Goal: Book appointment/travel/reservation

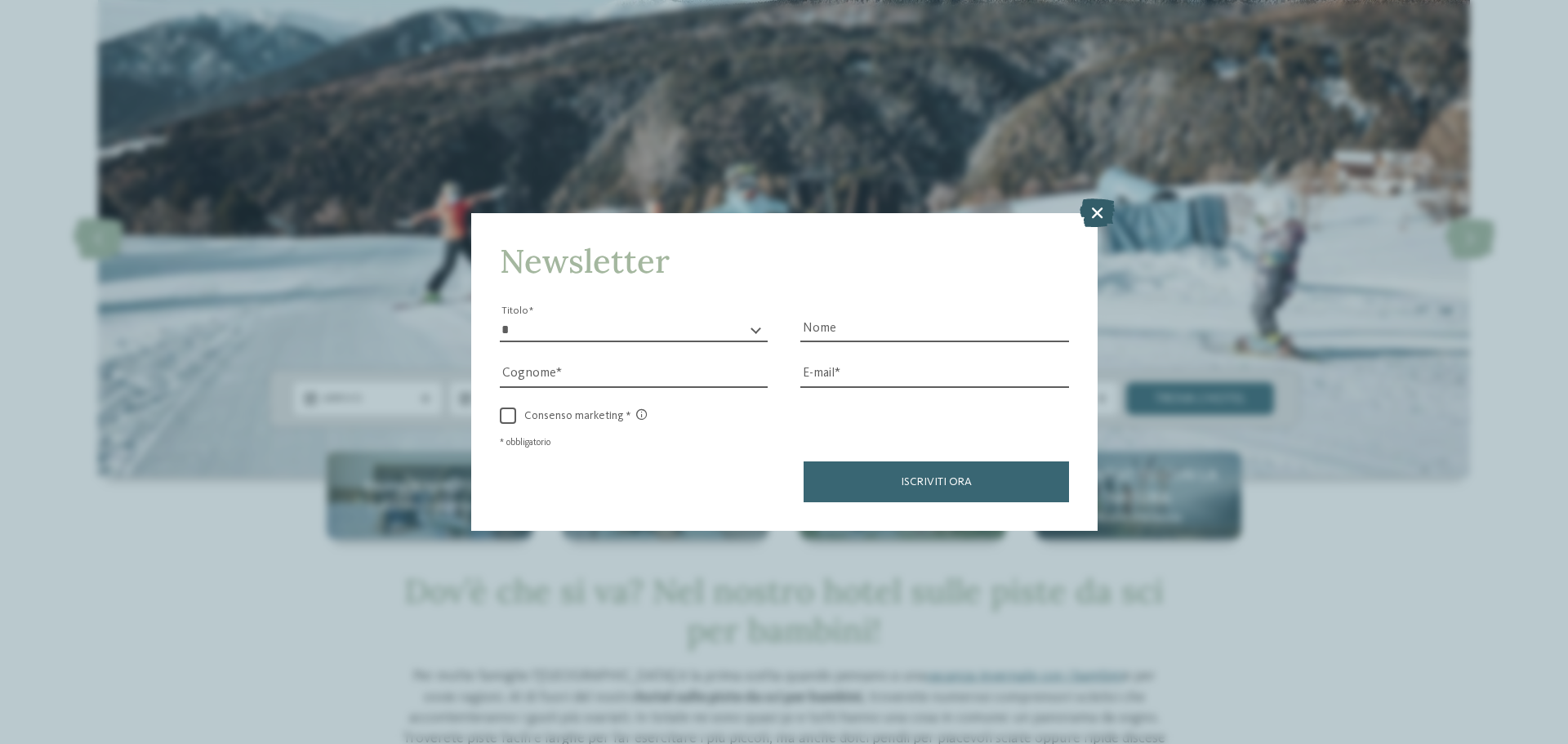
click at [1101, 209] on icon at bounding box center [1098, 213] width 35 height 29
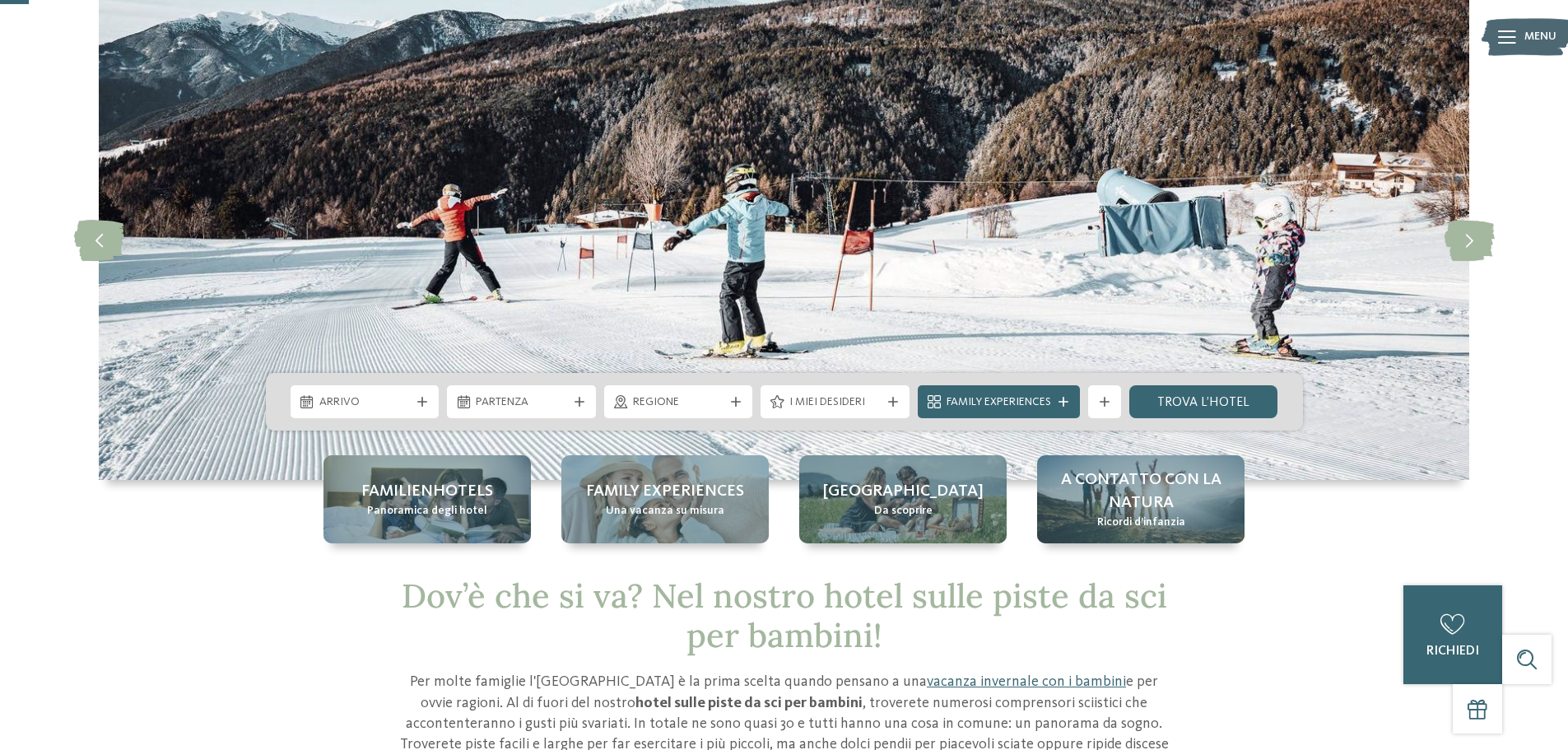
click at [724, 385] on div "Arrivo Partenza" at bounding box center [784, 402] width 1037 height 58
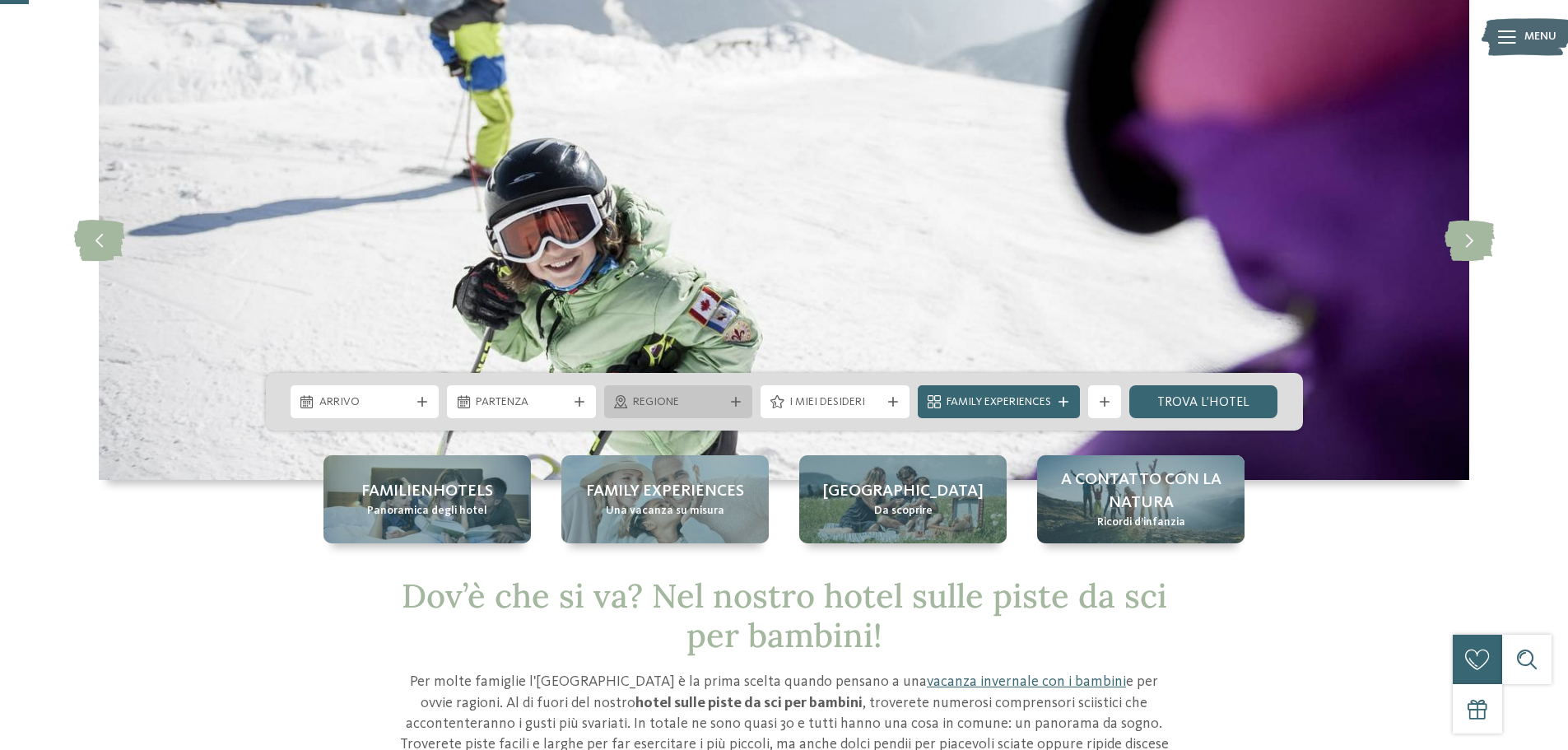
click at [724, 412] on div "Regione" at bounding box center [678, 401] width 149 height 33
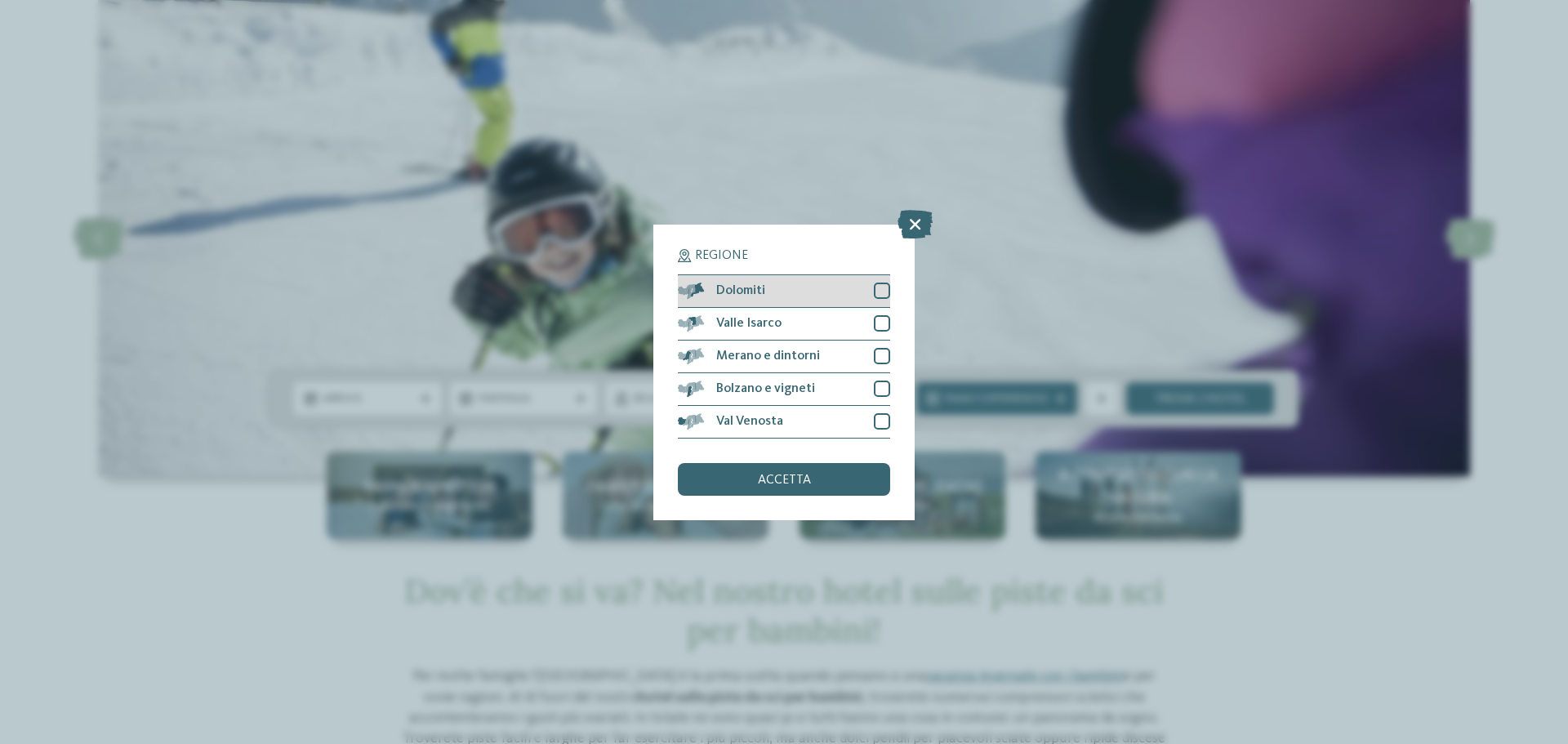
click at [821, 288] on div "Dolomiti" at bounding box center [784, 291] width 213 height 32
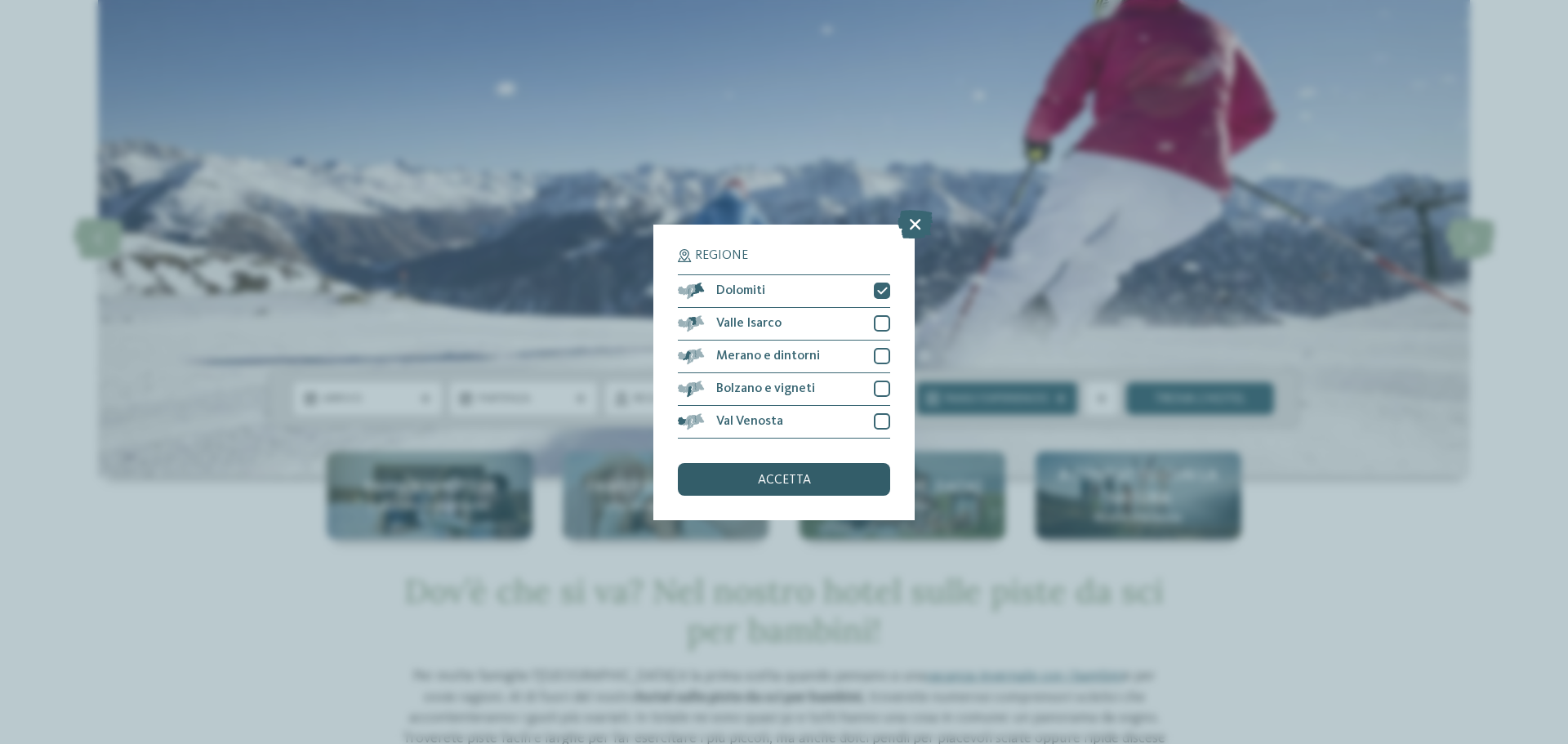
click at [820, 474] on div "accetta" at bounding box center [784, 479] width 213 height 32
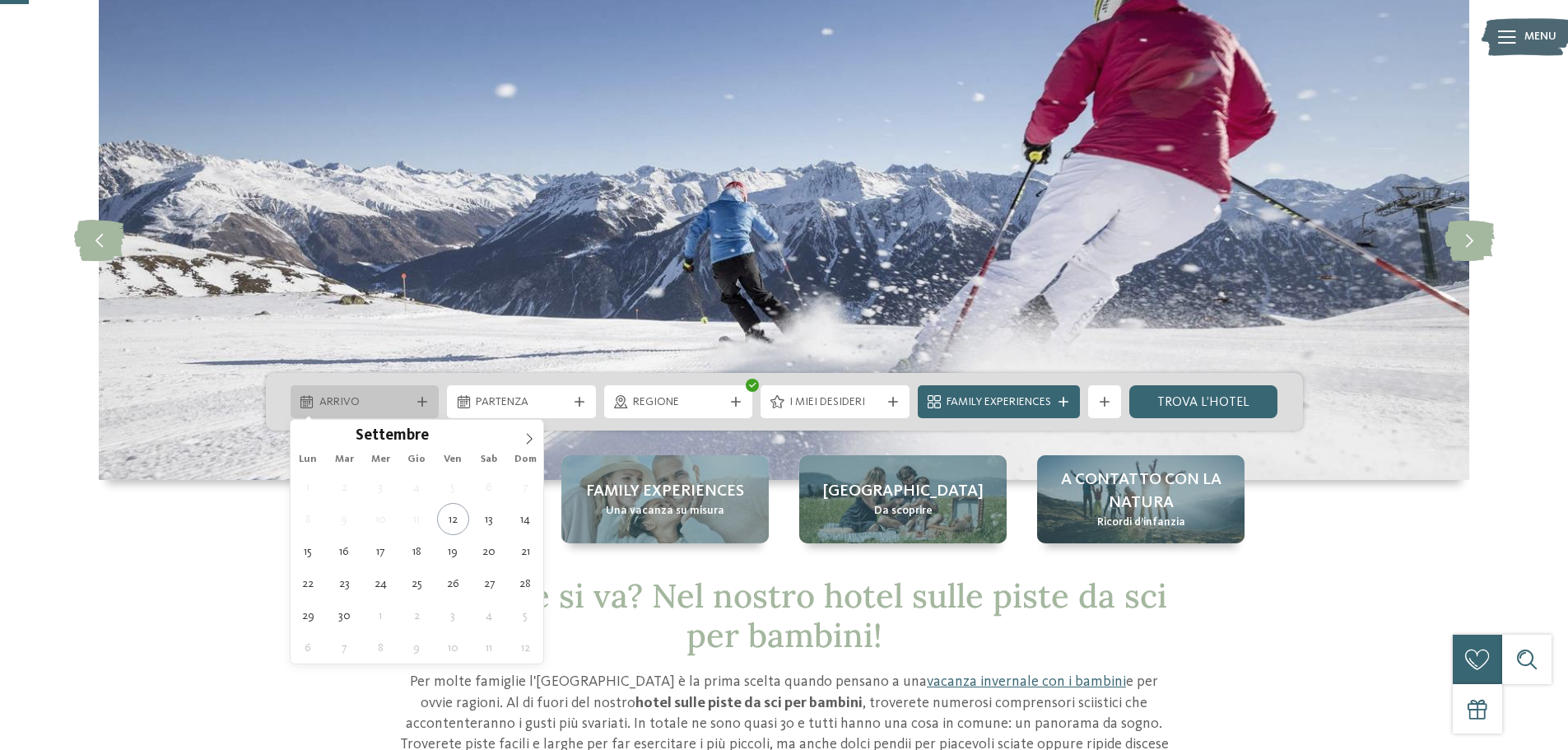
click at [382, 397] on span "Arrivo" at bounding box center [365, 403] width 91 height 17
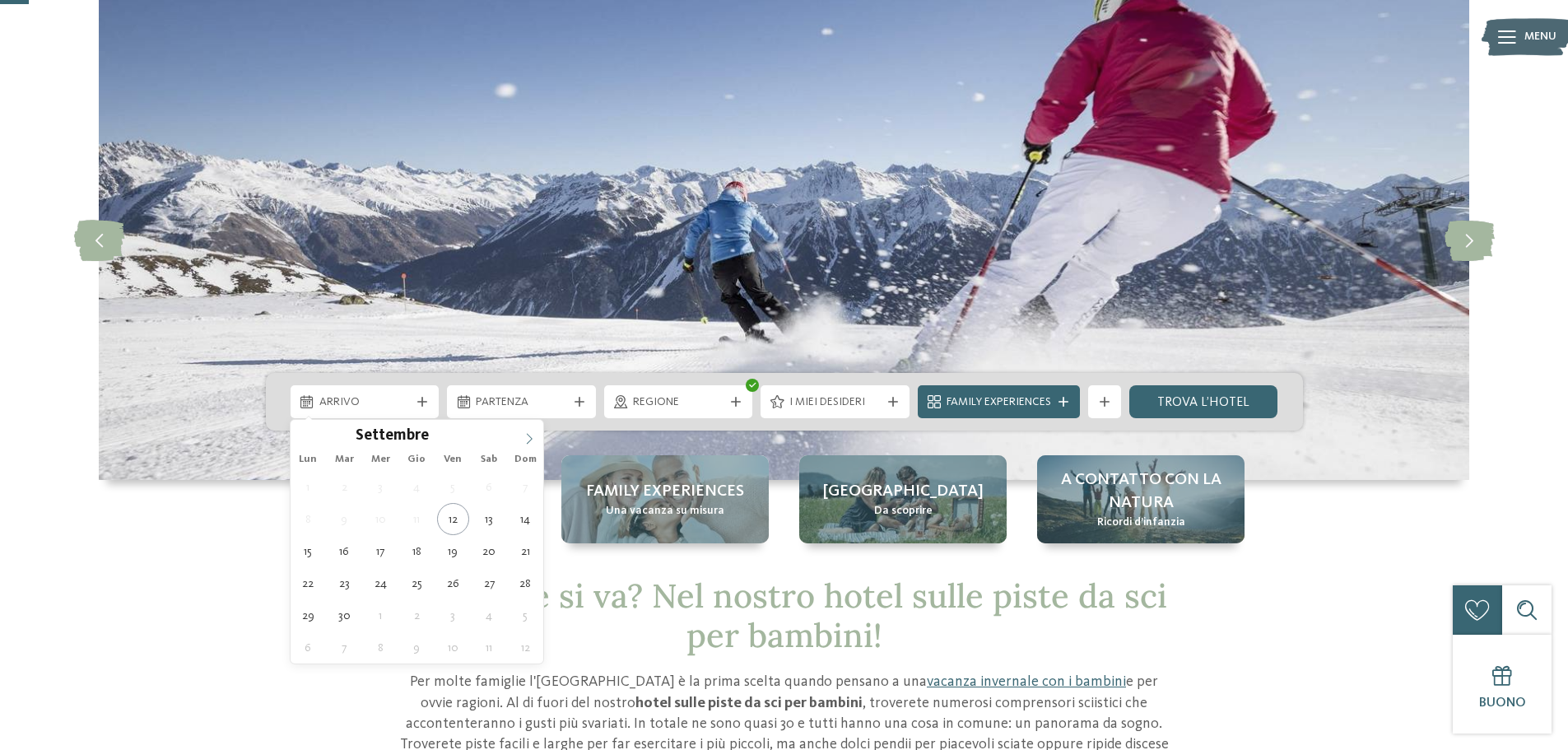
click at [532, 441] on icon at bounding box center [530, 439] width 12 height 12
click at [531, 438] on icon at bounding box center [530, 439] width 12 height 12
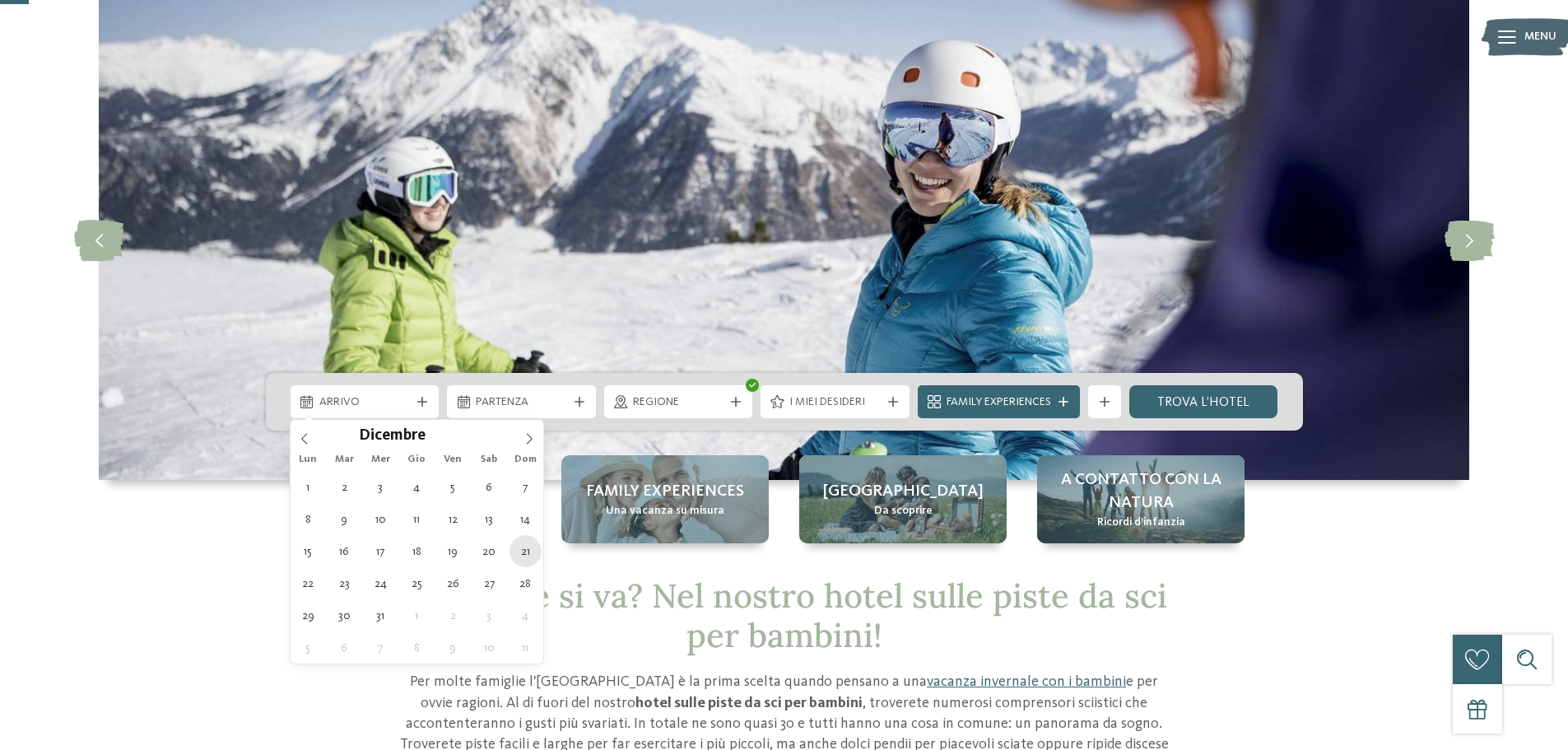
type div "[DATE]"
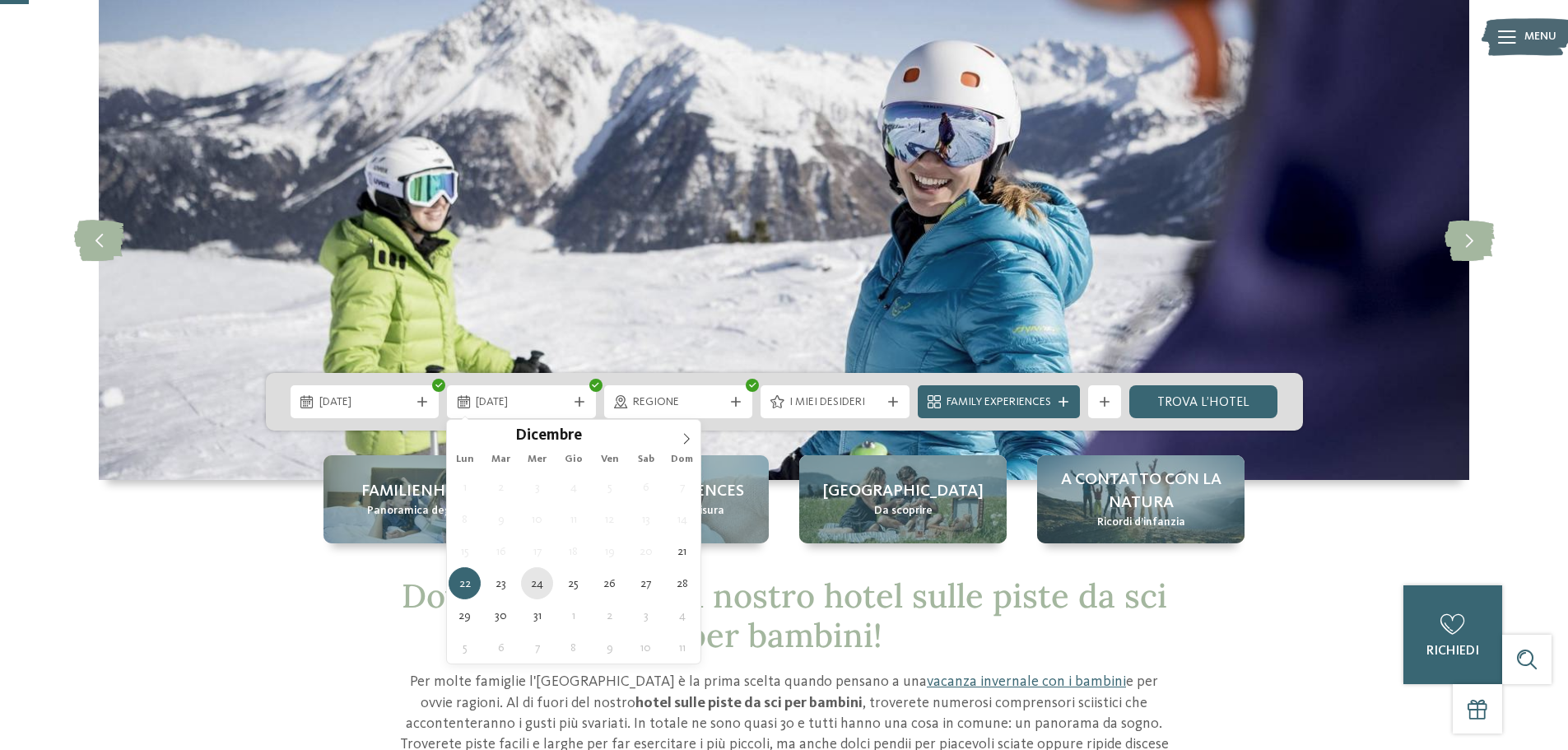
type div "[DATE]"
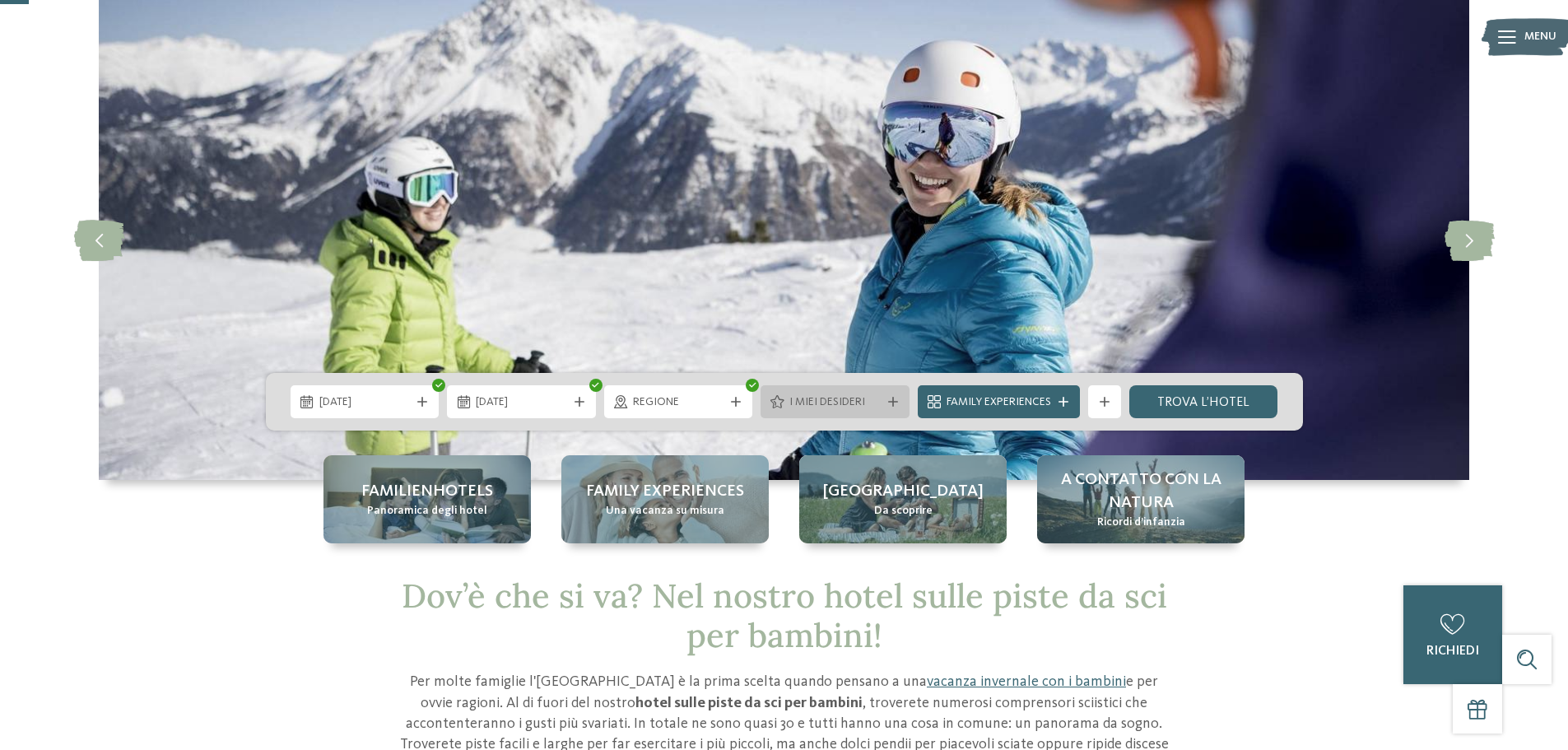
click at [805, 400] on span "I miei desideri" at bounding box center [835, 403] width 91 height 17
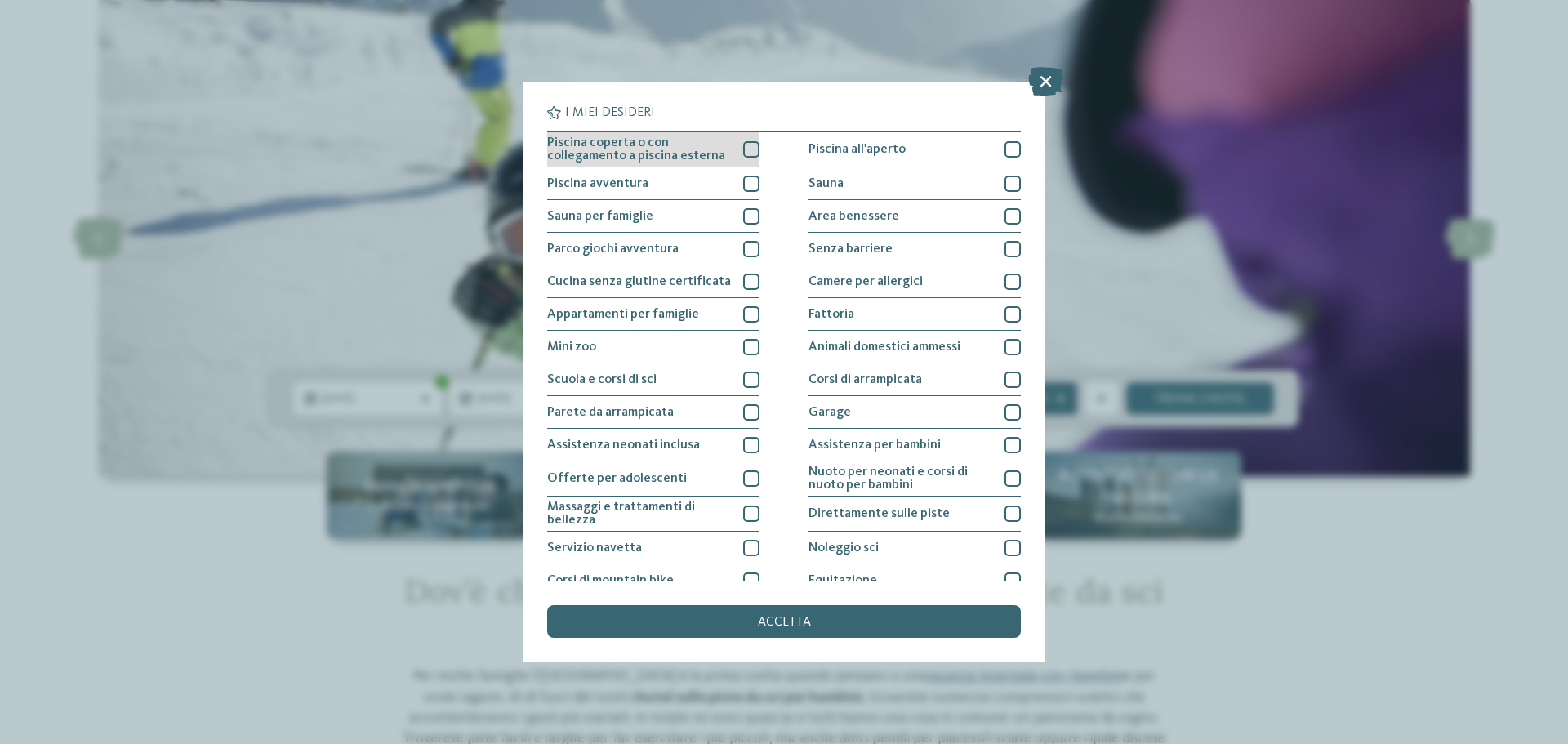
click at [747, 148] on div at bounding box center [751, 150] width 17 height 17
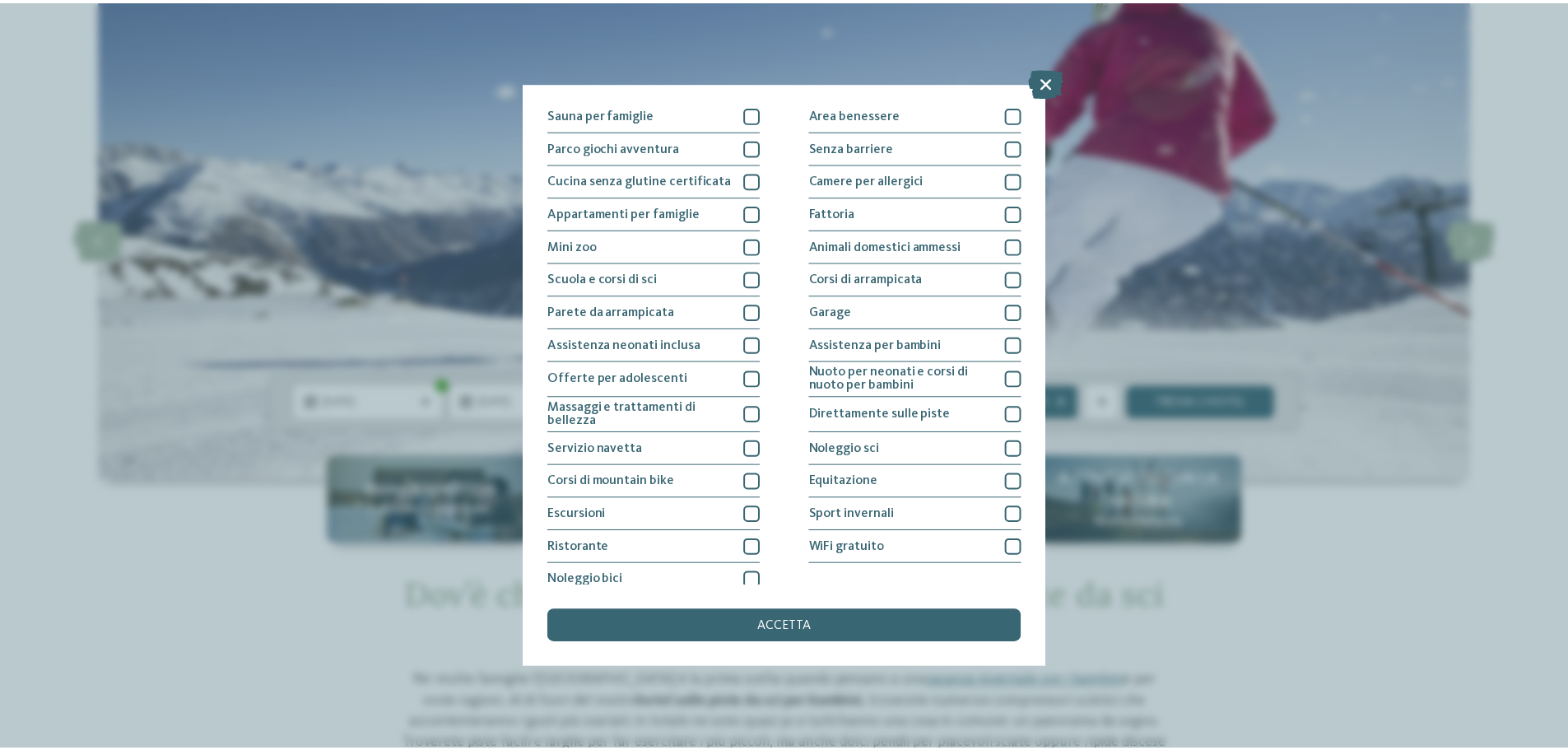
scroll to position [115, 0]
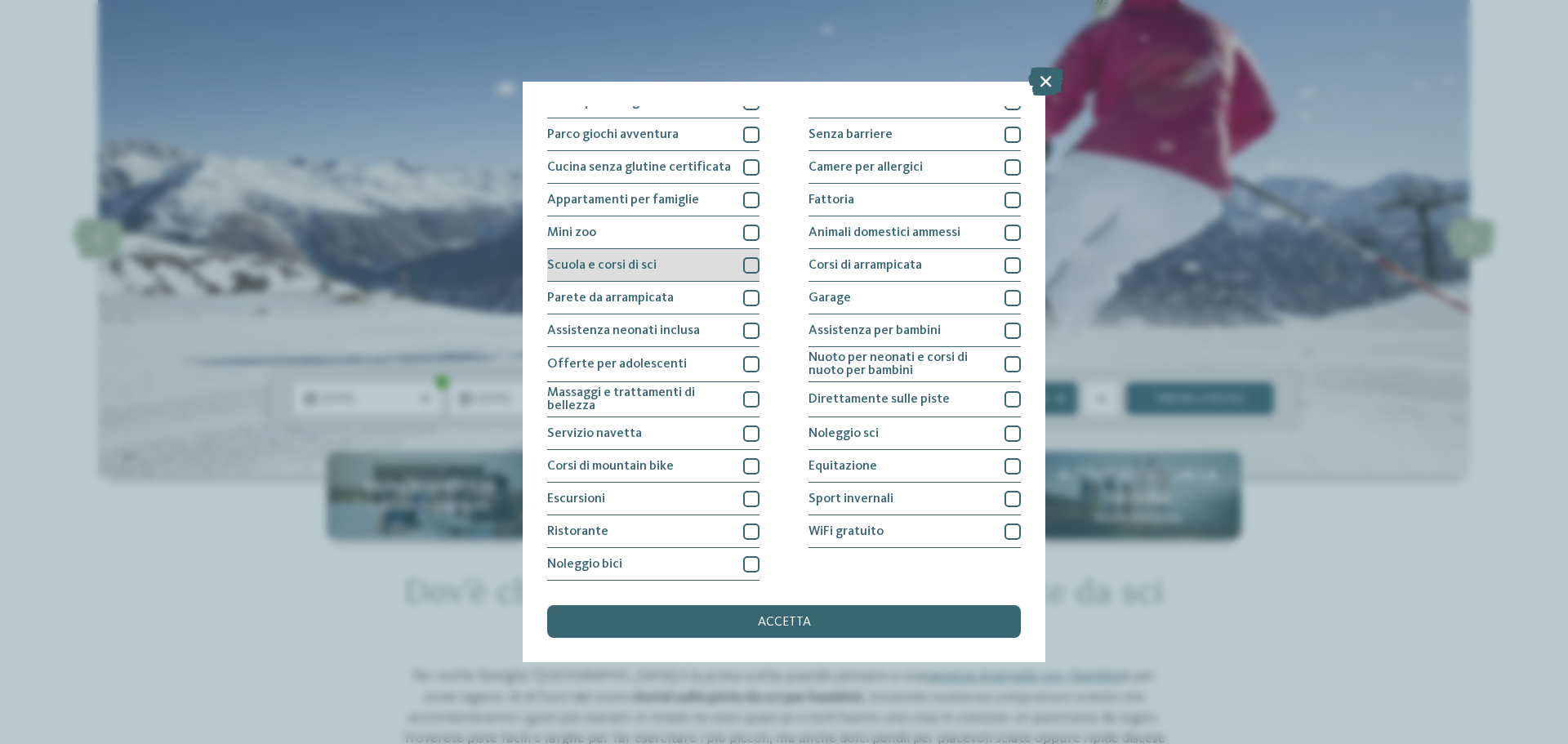
click at [752, 266] on div at bounding box center [751, 265] width 17 height 17
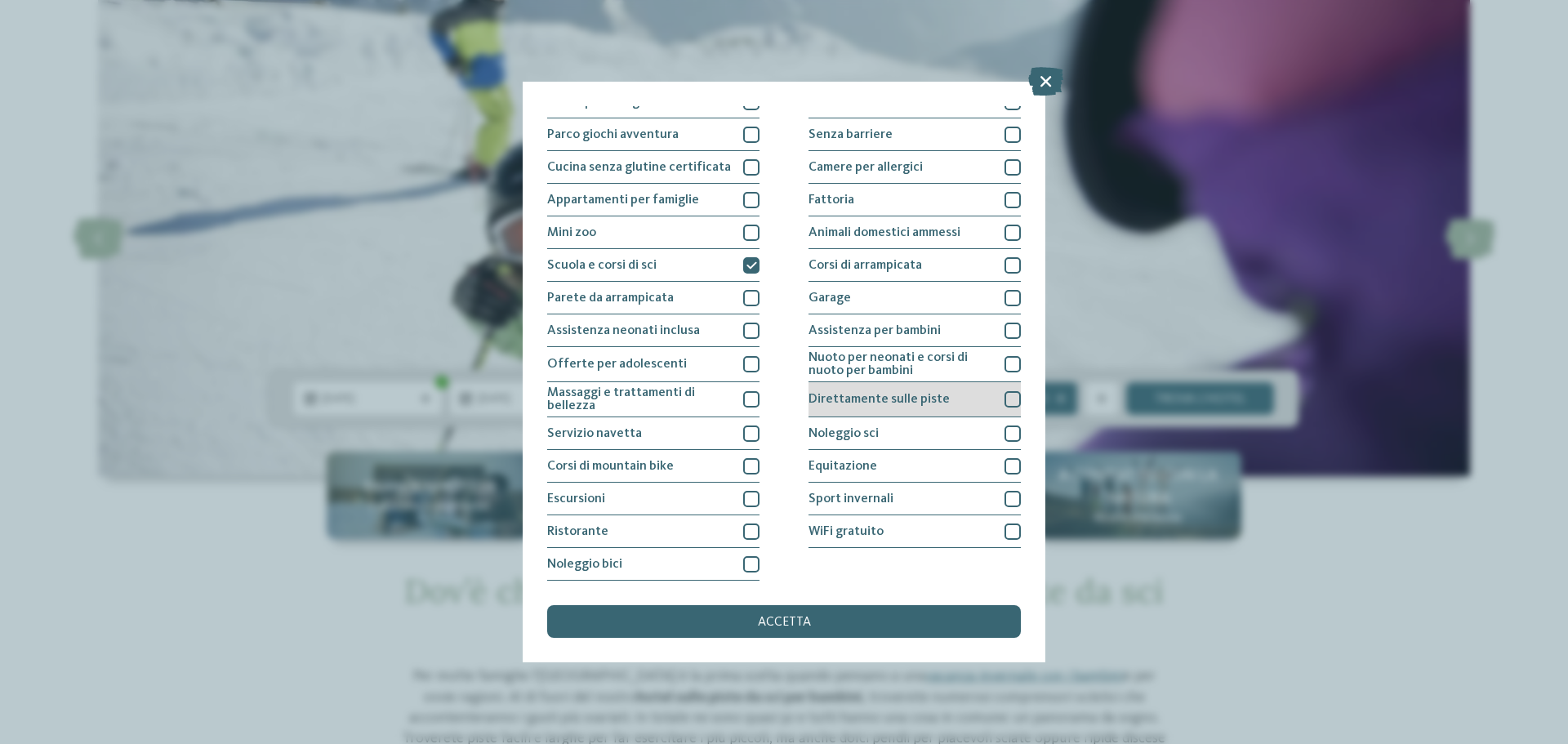
click at [913, 410] on div "Direttamente sulle piste" at bounding box center [915, 400] width 213 height 35
click at [824, 620] on div "accetta" at bounding box center [784, 621] width 473 height 32
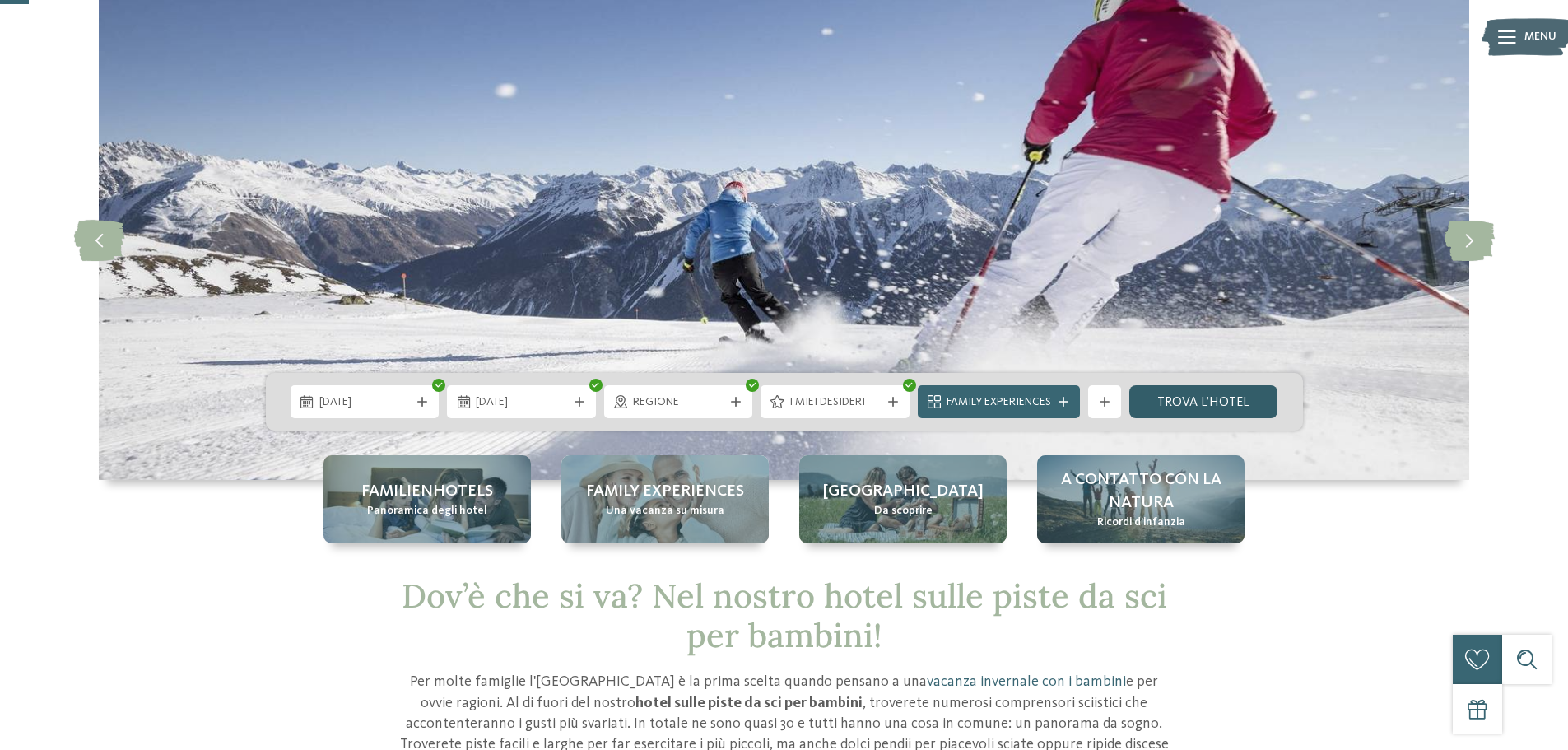
click at [1218, 400] on link "trova l’hotel" at bounding box center [1204, 401] width 149 height 33
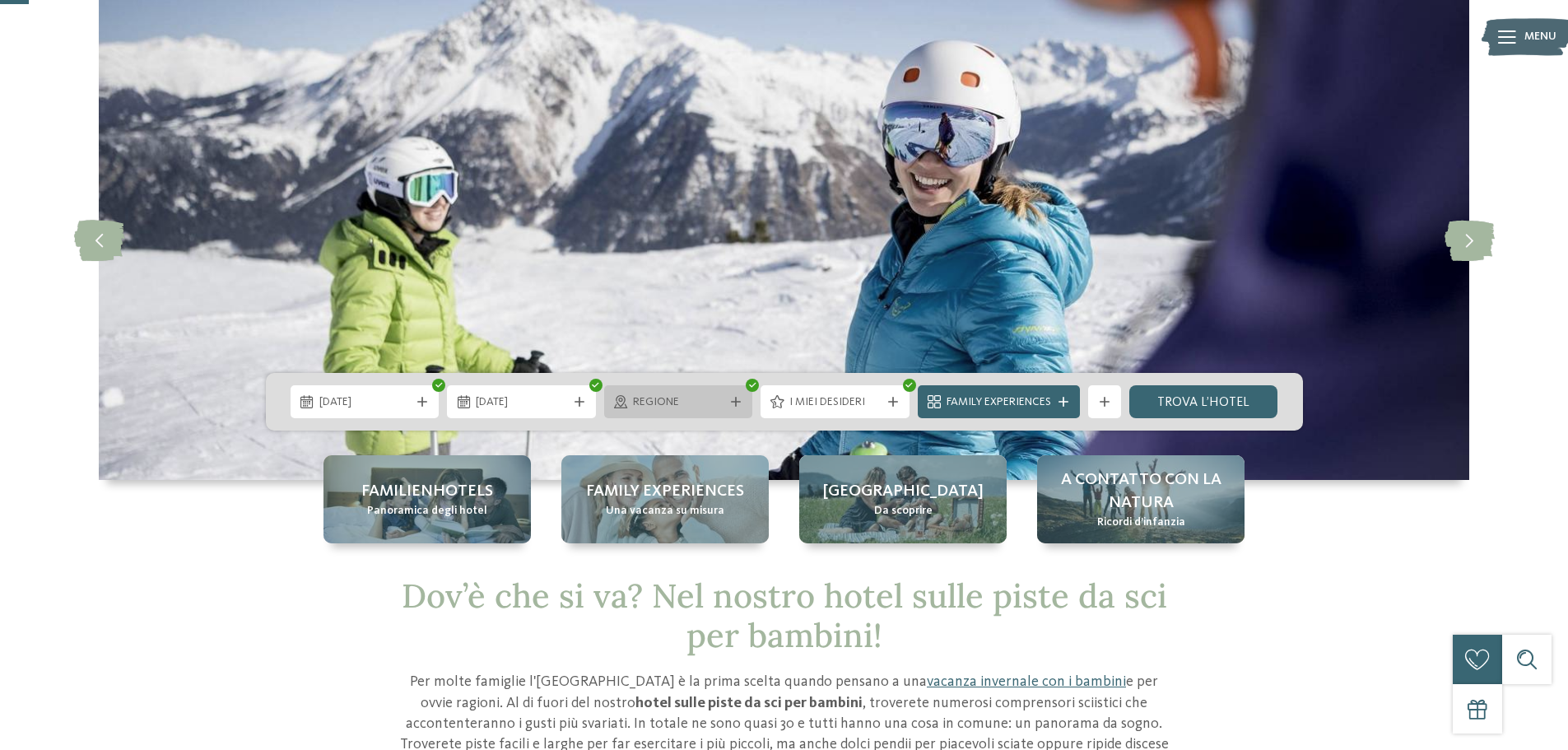
click at [657, 398] on span "Regione" at bounding box center [678, 403] width 91 height 17
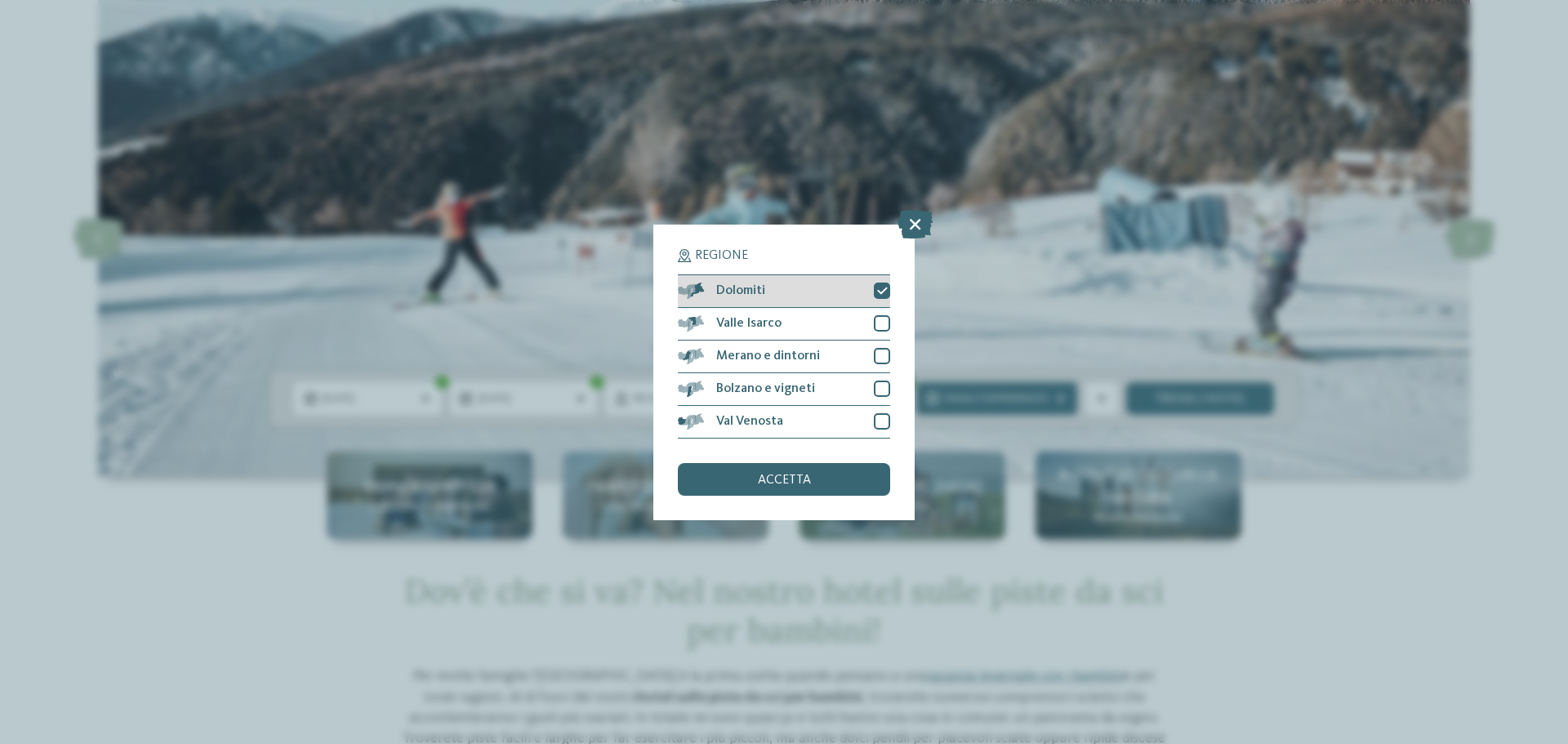
click at [798, 288] on div "Dolomiti" at bounding box center [784, 291] width 213 height 32
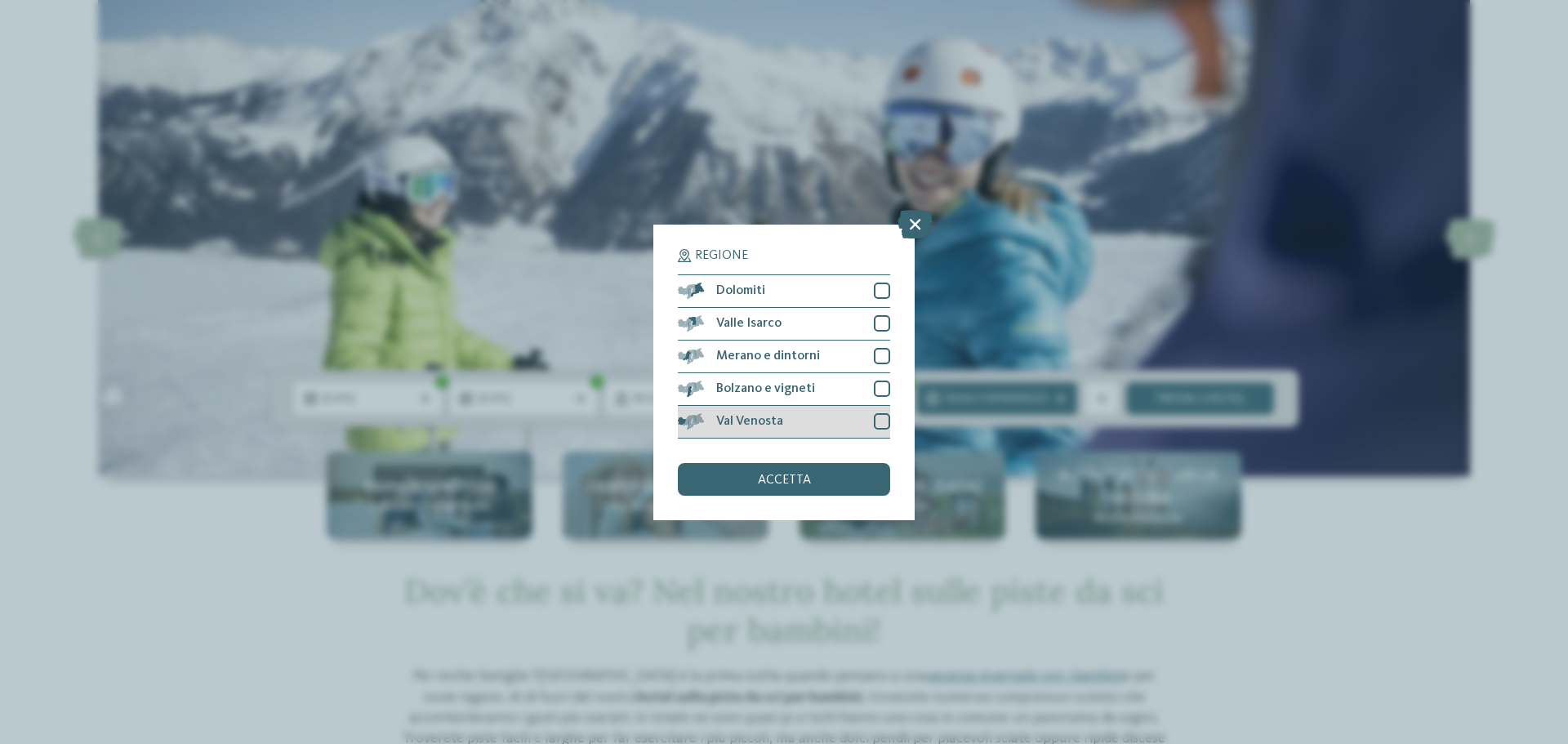
click at [766, 415] on span "Val Venosta" at bounding box center [750, 421] width 67 height 13
click at [776, 477] on span "accetta" at bounding box center [784, 479] width 53 height 13
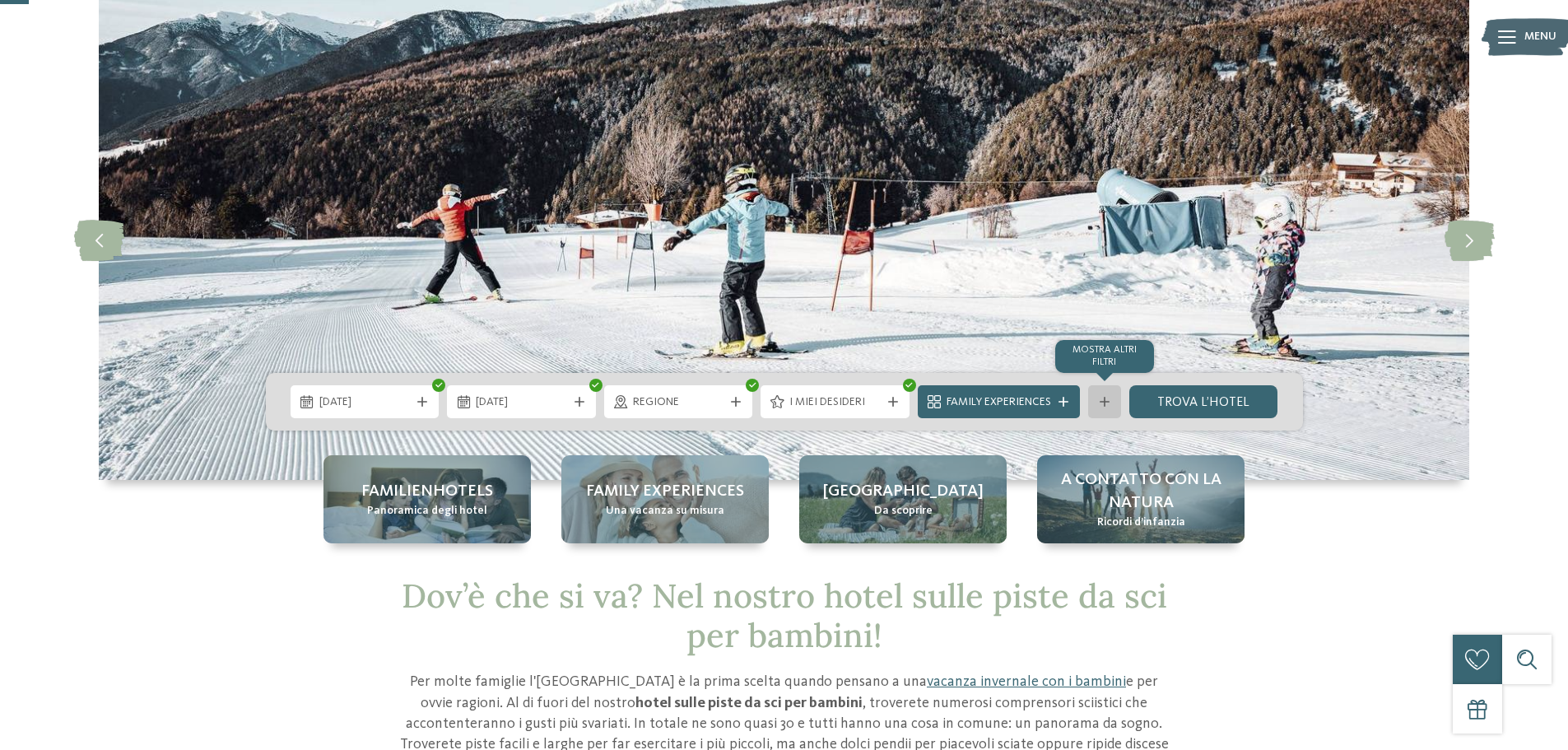
click at [1098, 401] on div at bounding box center [1104, 402] width 17 height 10
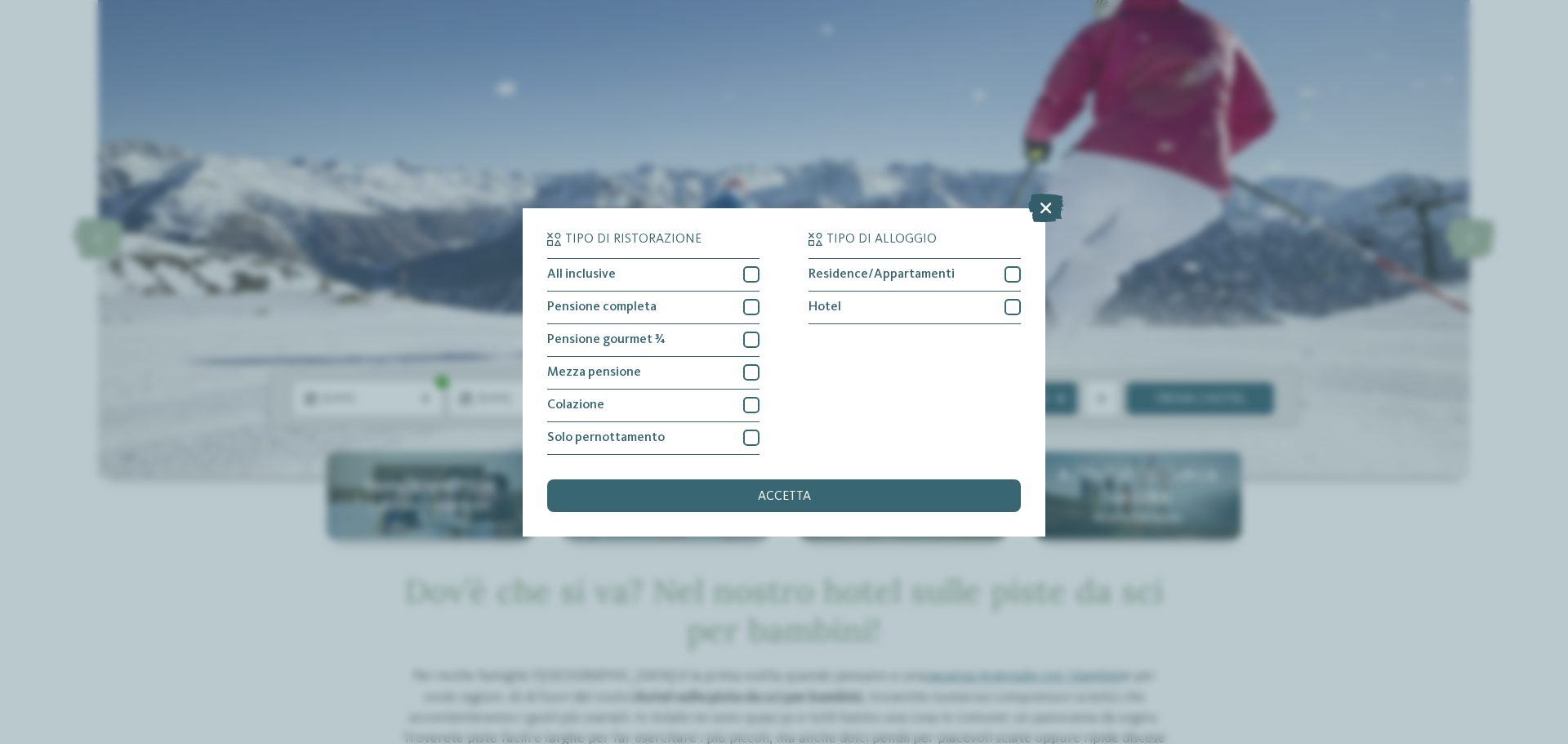
click at [1049, 209] on icon at bounding box center [1046, 207] width 35 height 29
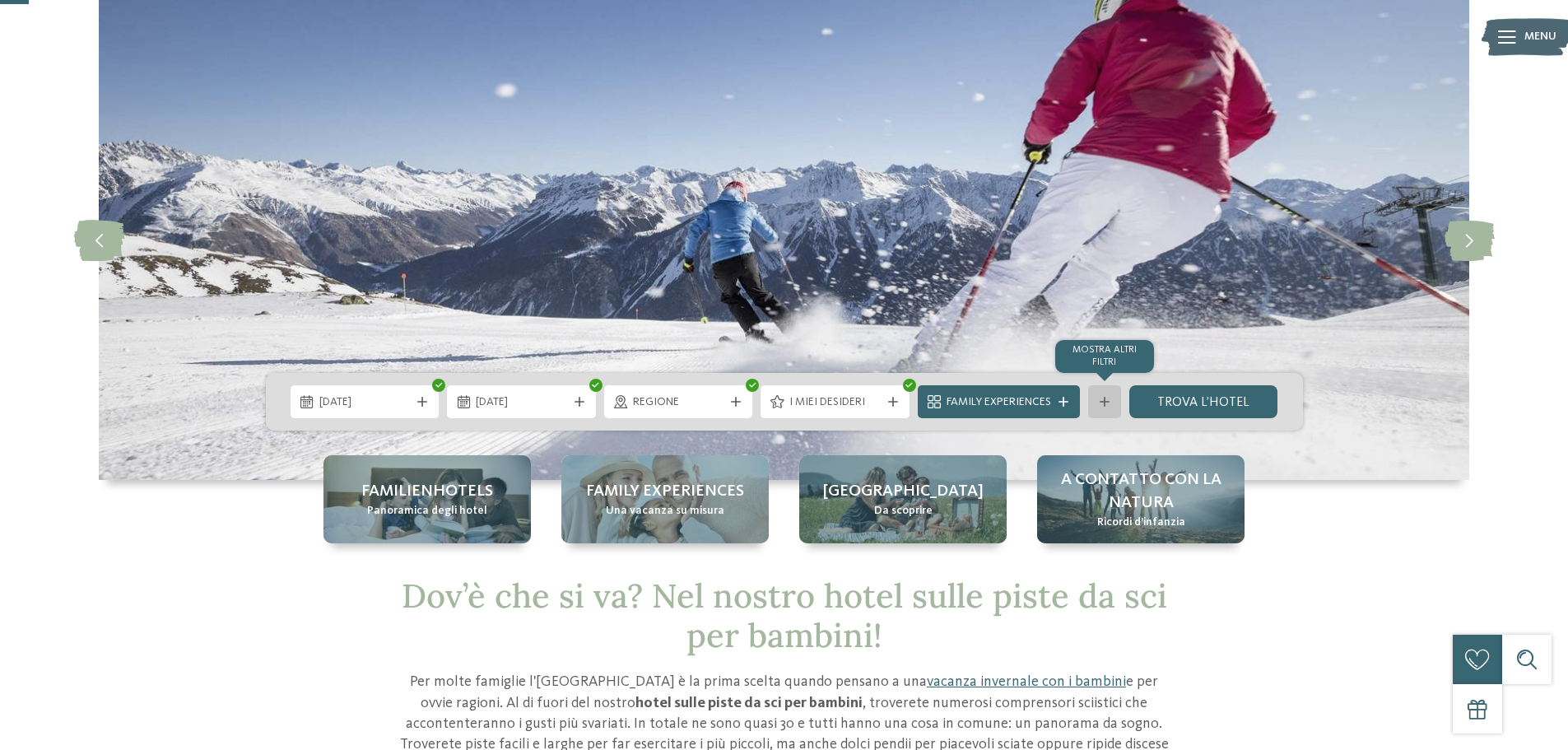
click at [1092, 401] on div "mostra altri filtri" at bounding box center [1104, 401] width 33 height 33
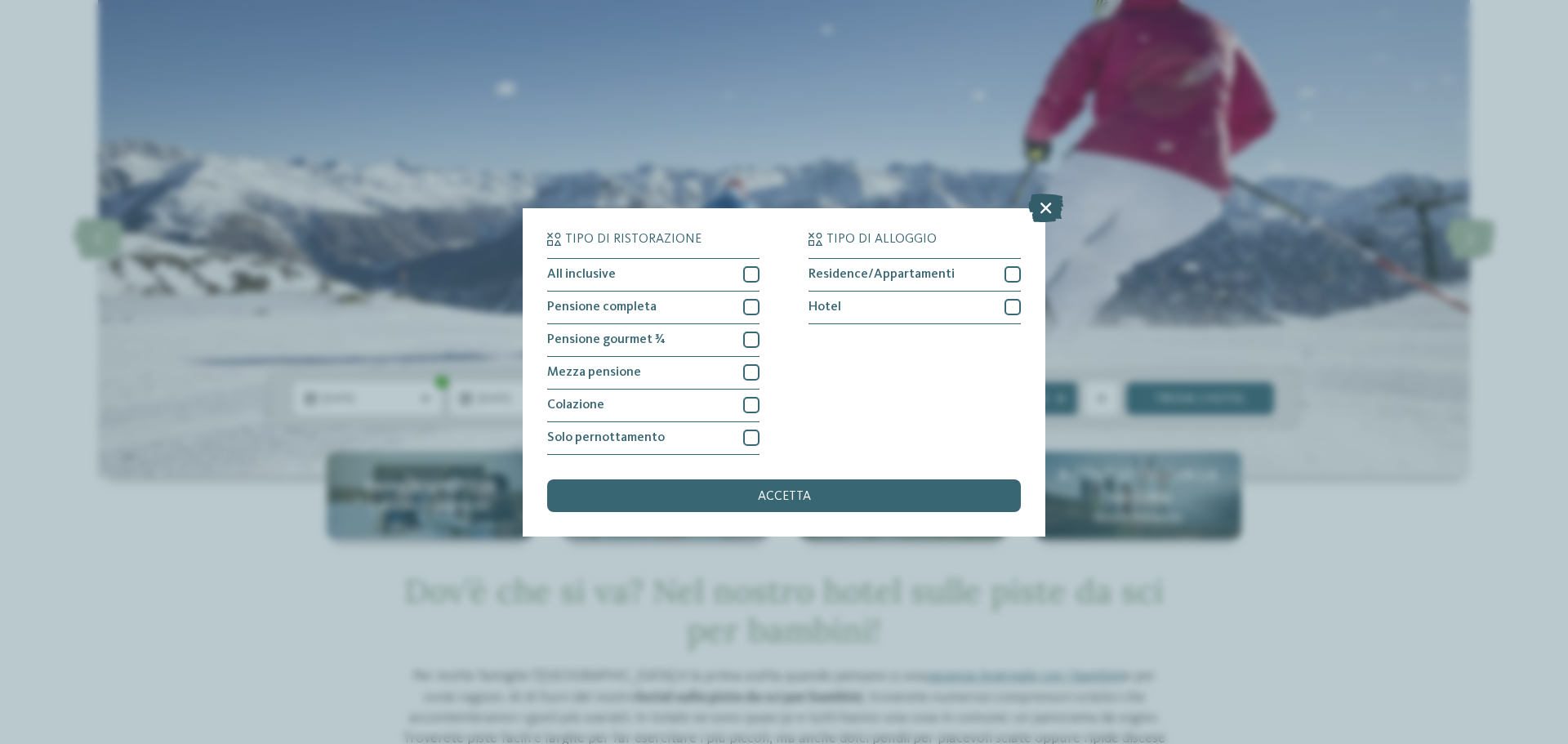
click at [1047, 209] on icon at bounding box center [1046, 207] width 35 height 29
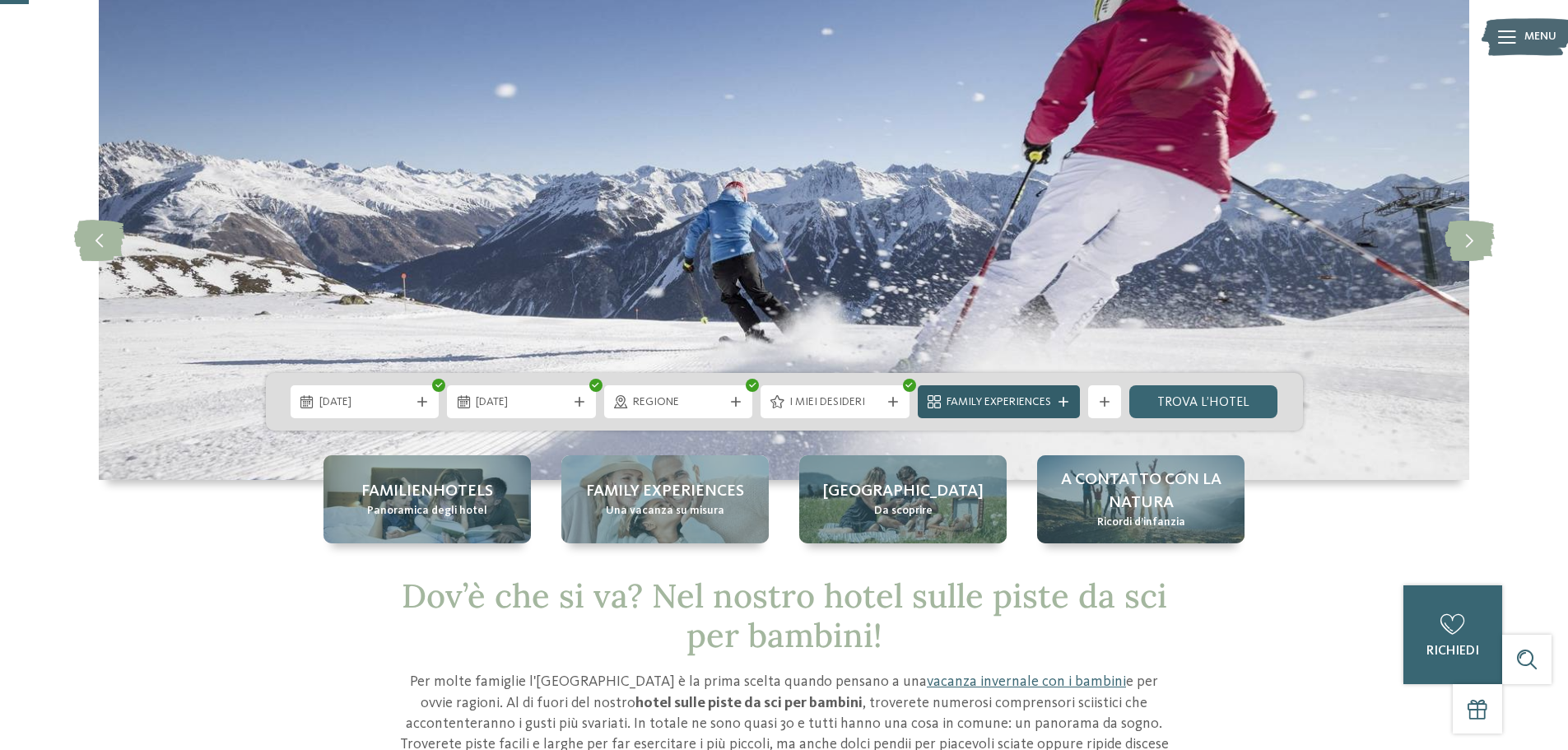
click at [1019, 409] on span "Family Experiences" at bounding box center [998, 403] width 104 height 17
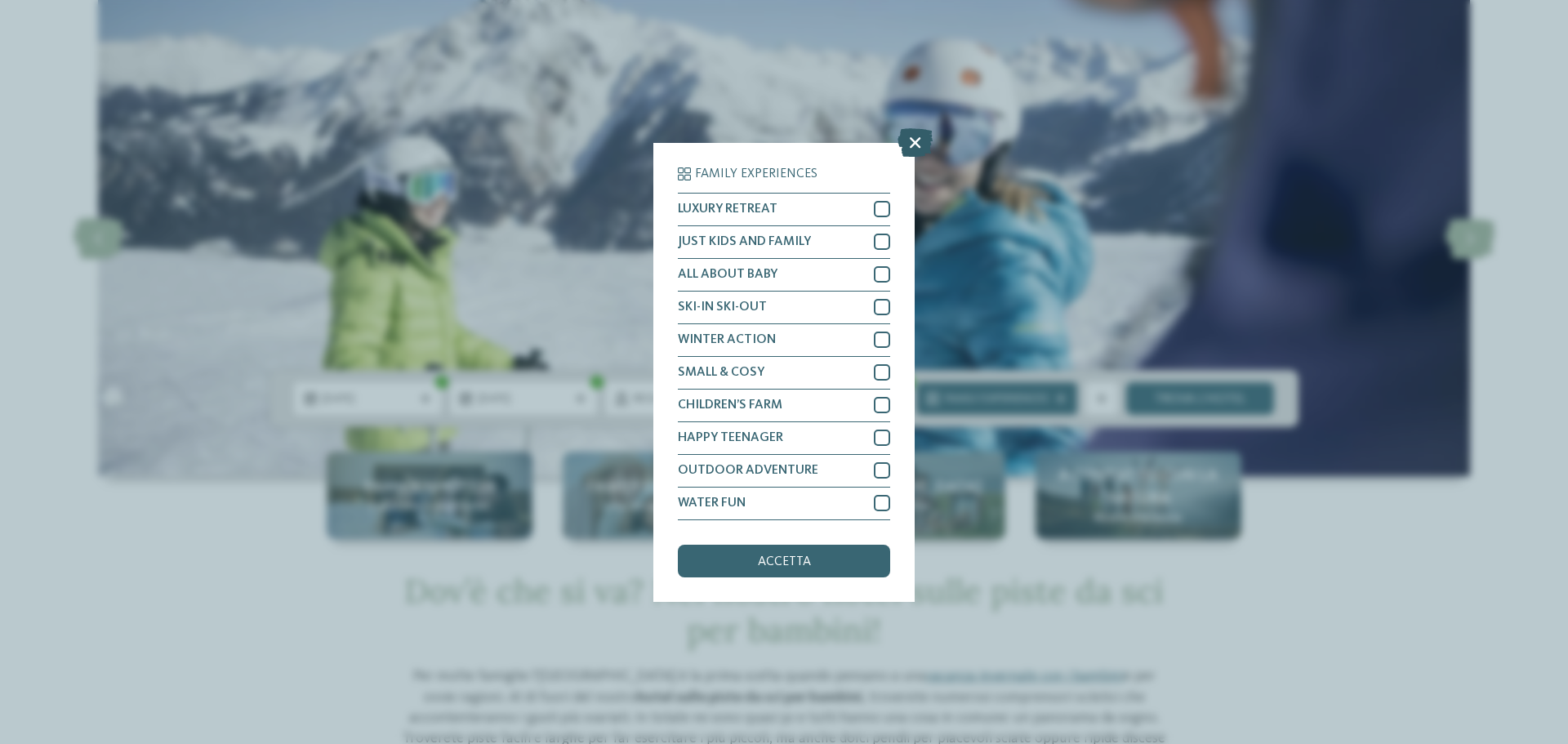
click at [919, 150] on icon at bounding box center [915, 141] width 35 height 29
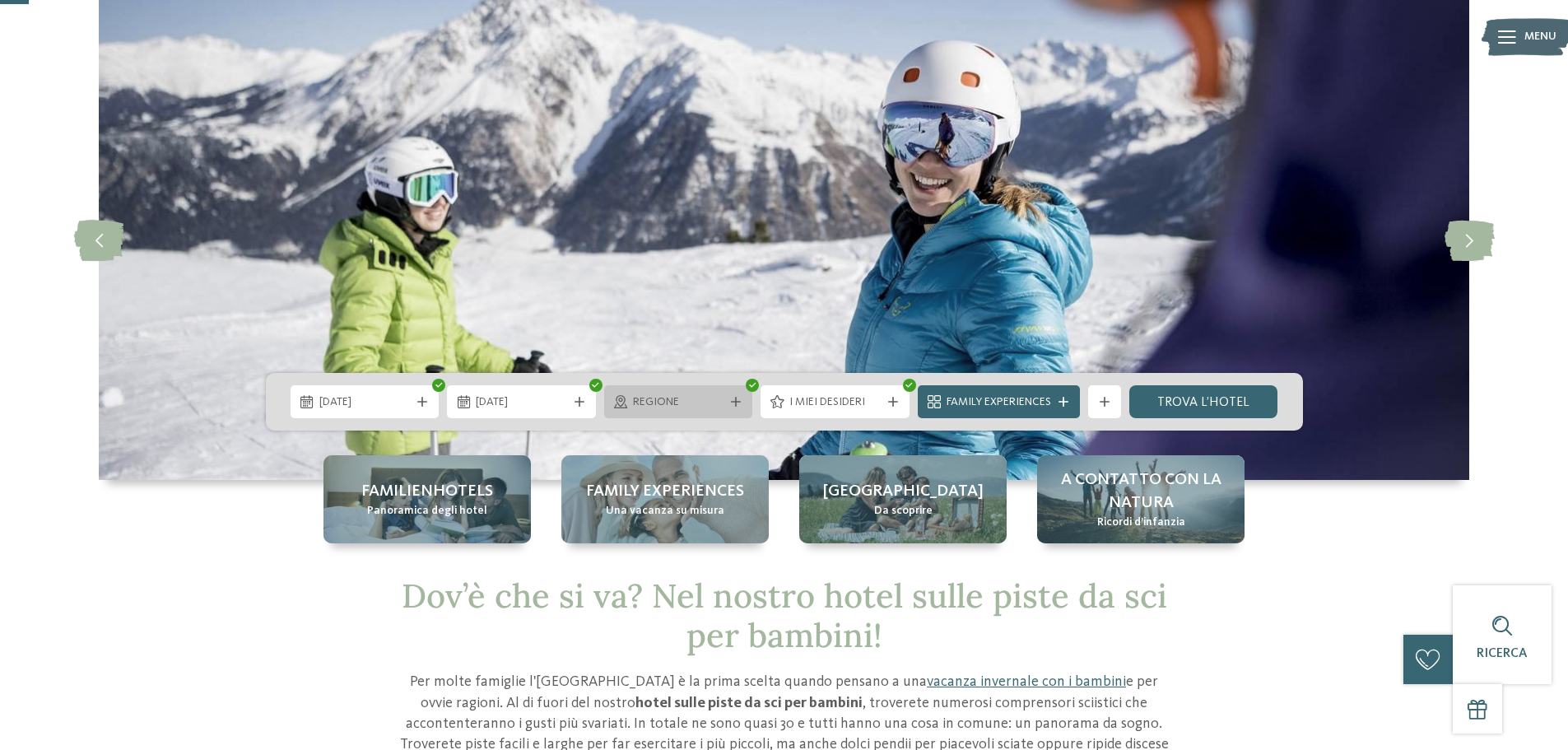
click at [728, 403] on div at bounding box center [736, 402] width 17 height 10
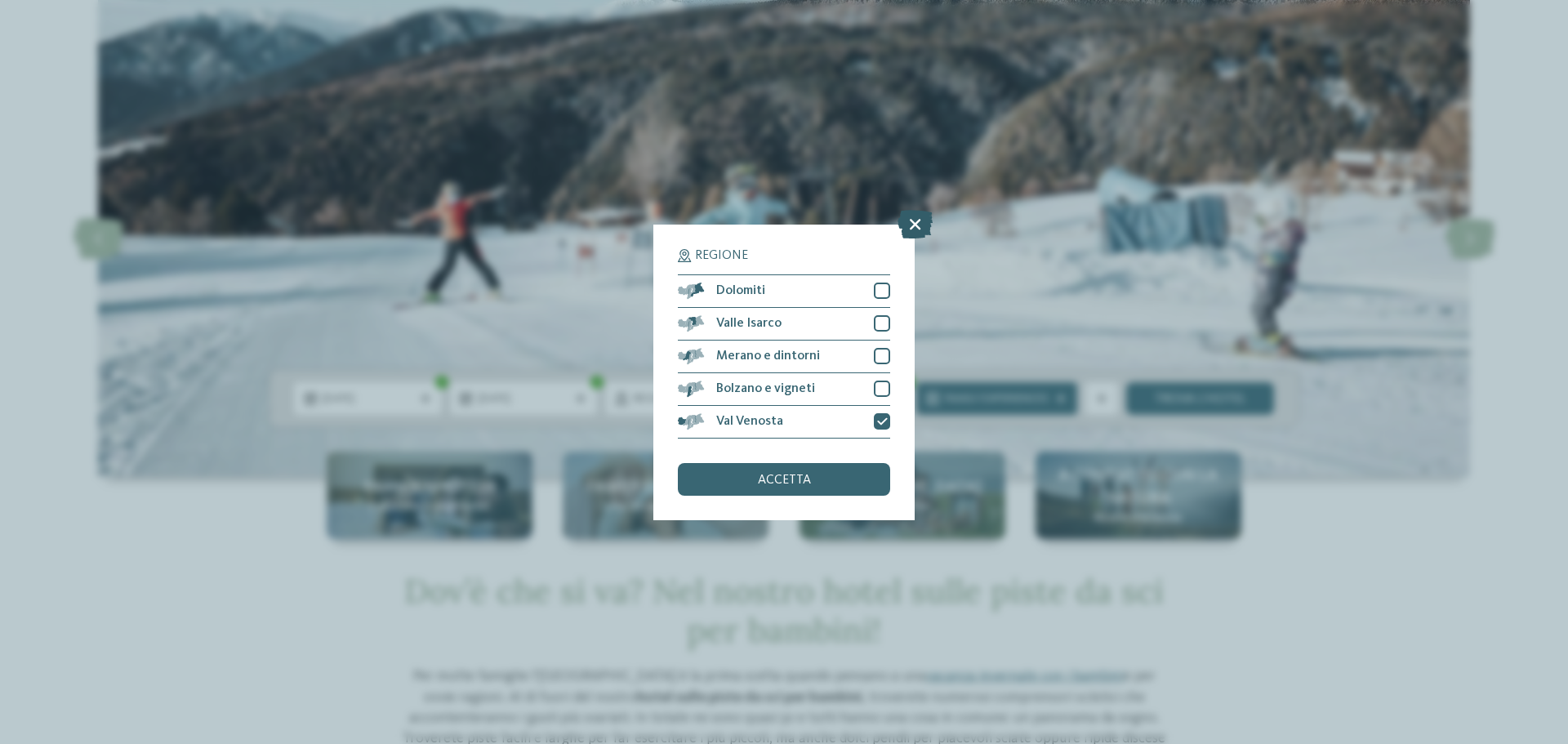
click at [910, 226] on icon at bounding box center [915, 222] width 35 height 29
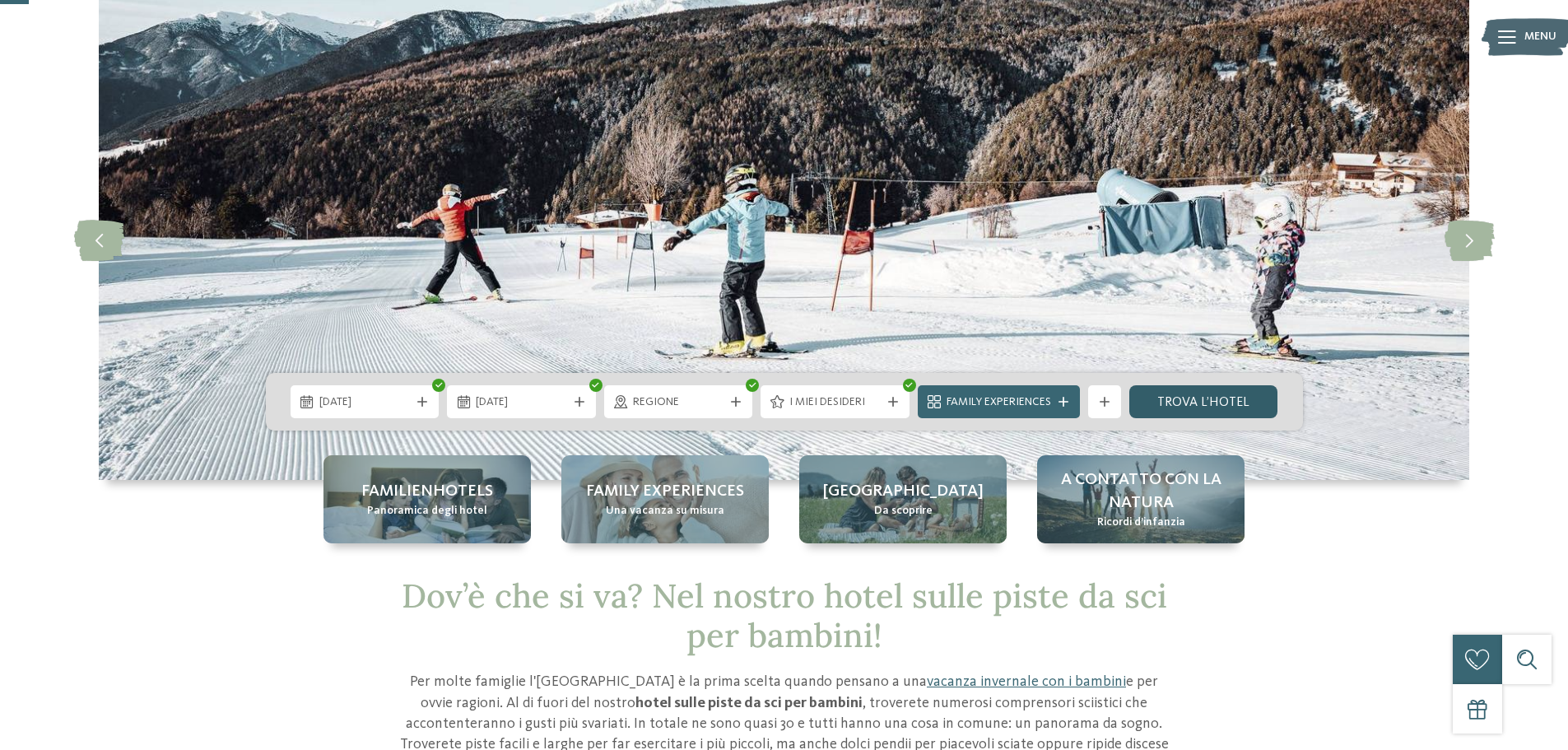
click at [1168, 406] on link "trova l’hotel" at bounding box center [1204, 401] width 149 height 33
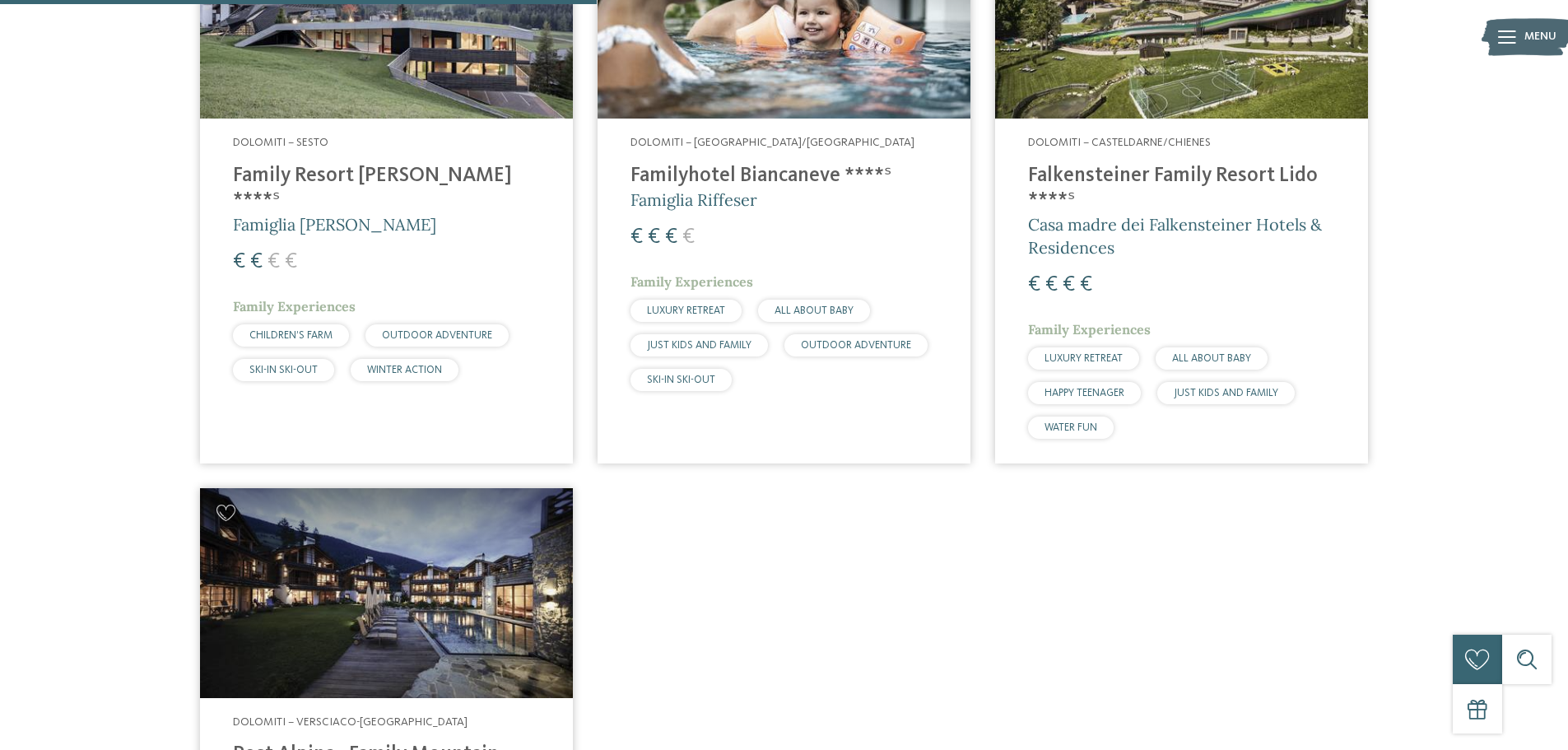
scroll to position [704, 0]
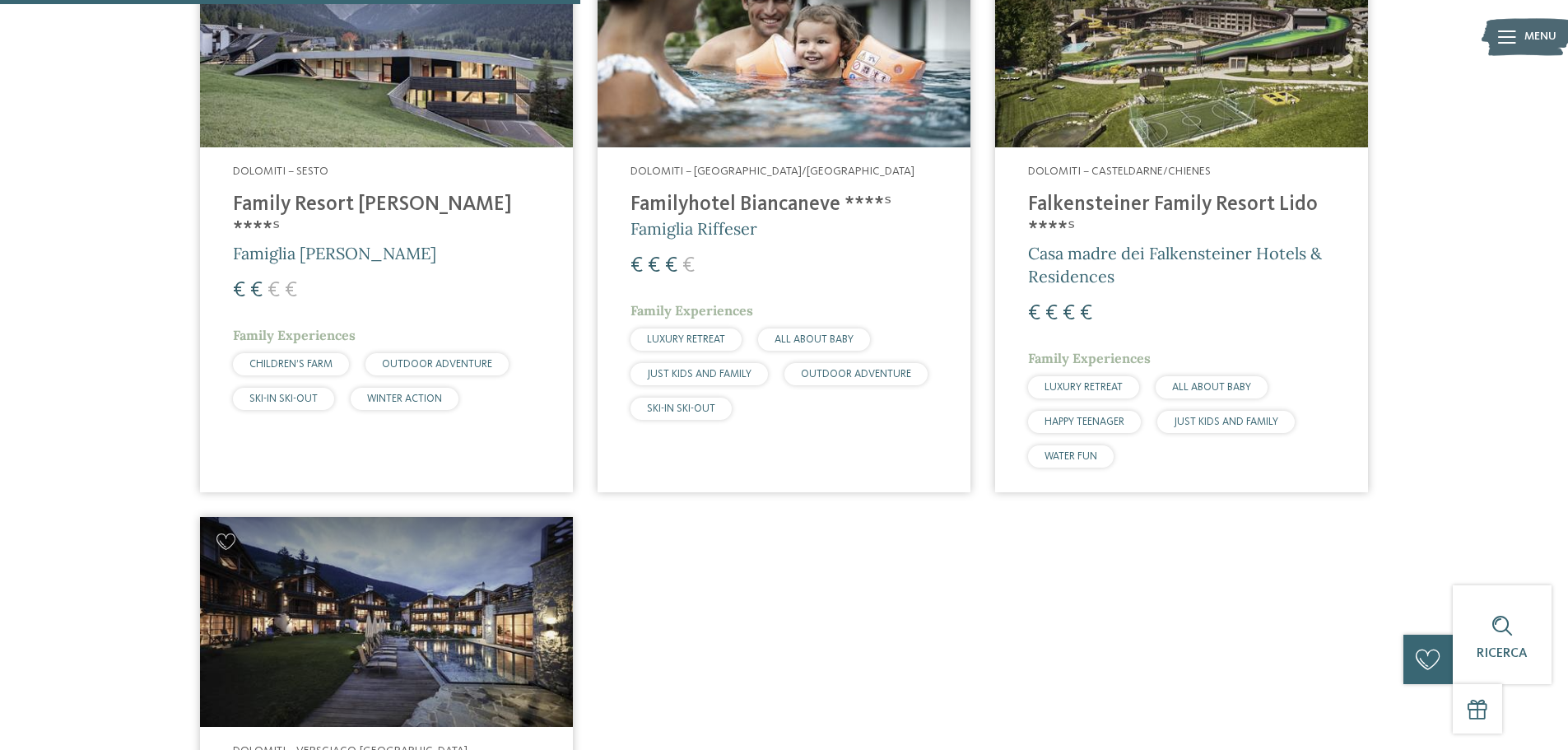
click at [342, 199] on h4 "Family Resort [PERSON_NAME] ****ˢ" at bounding box center [387, 217] width 307 height 50
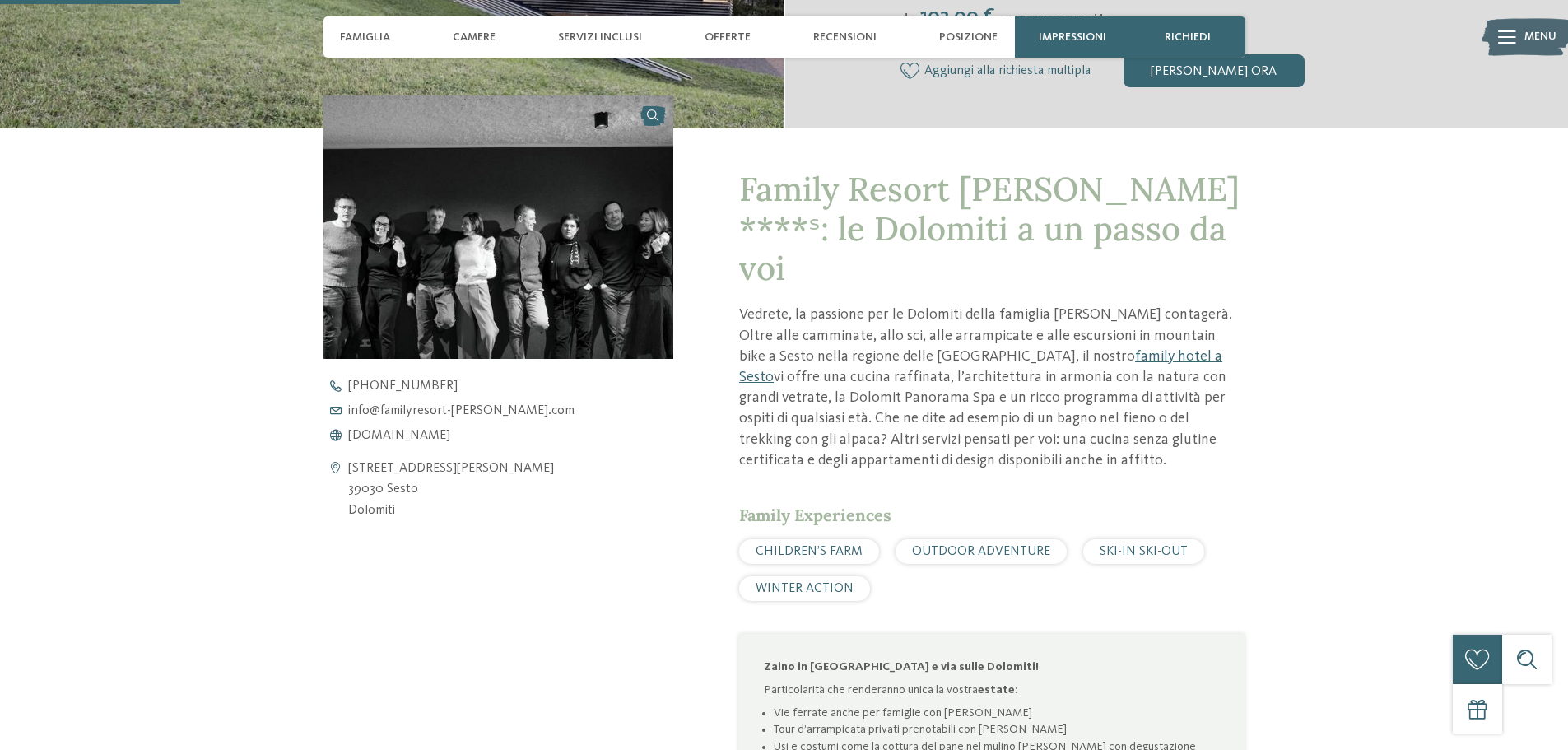
scroll to position [576, 0]
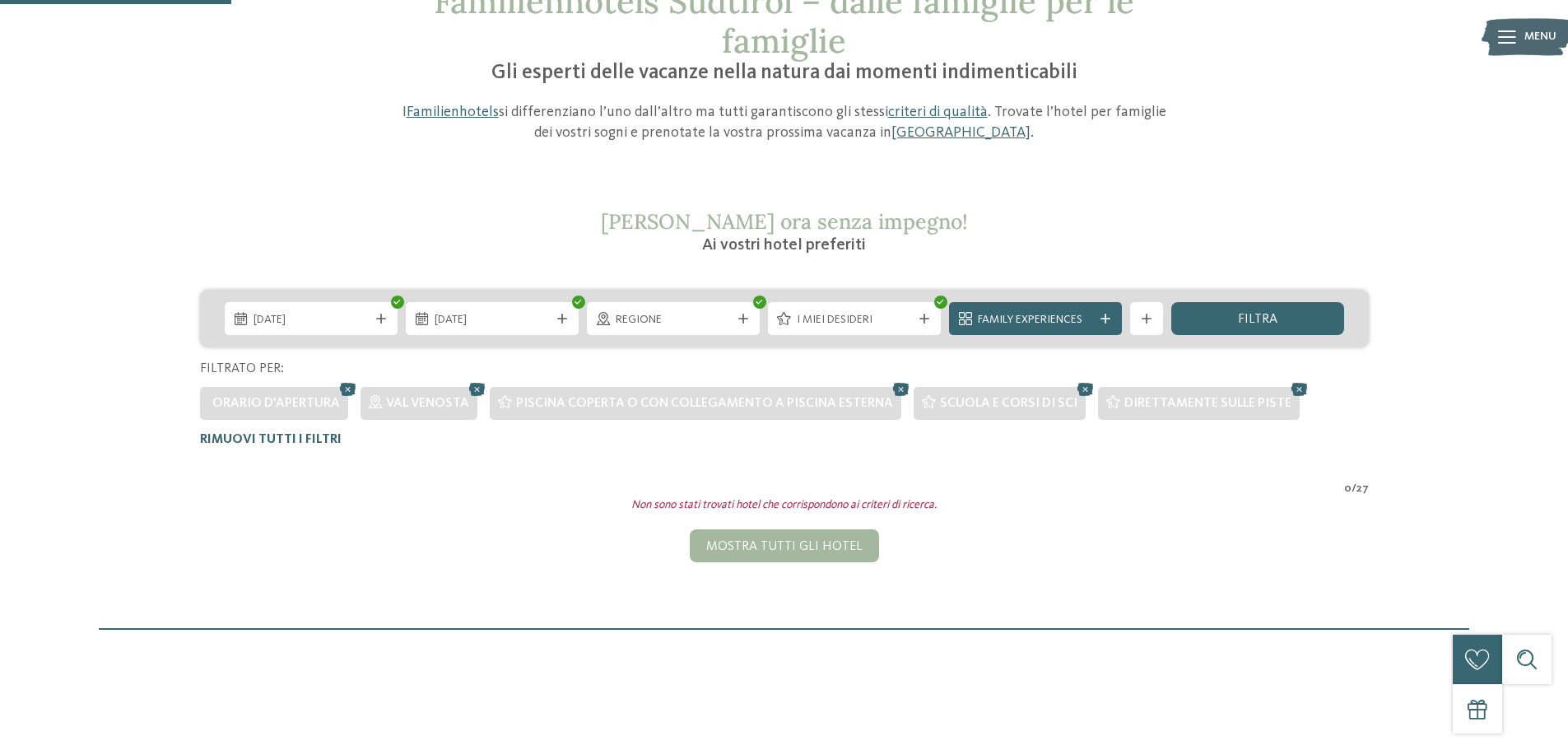
scroll to position [128, 0]
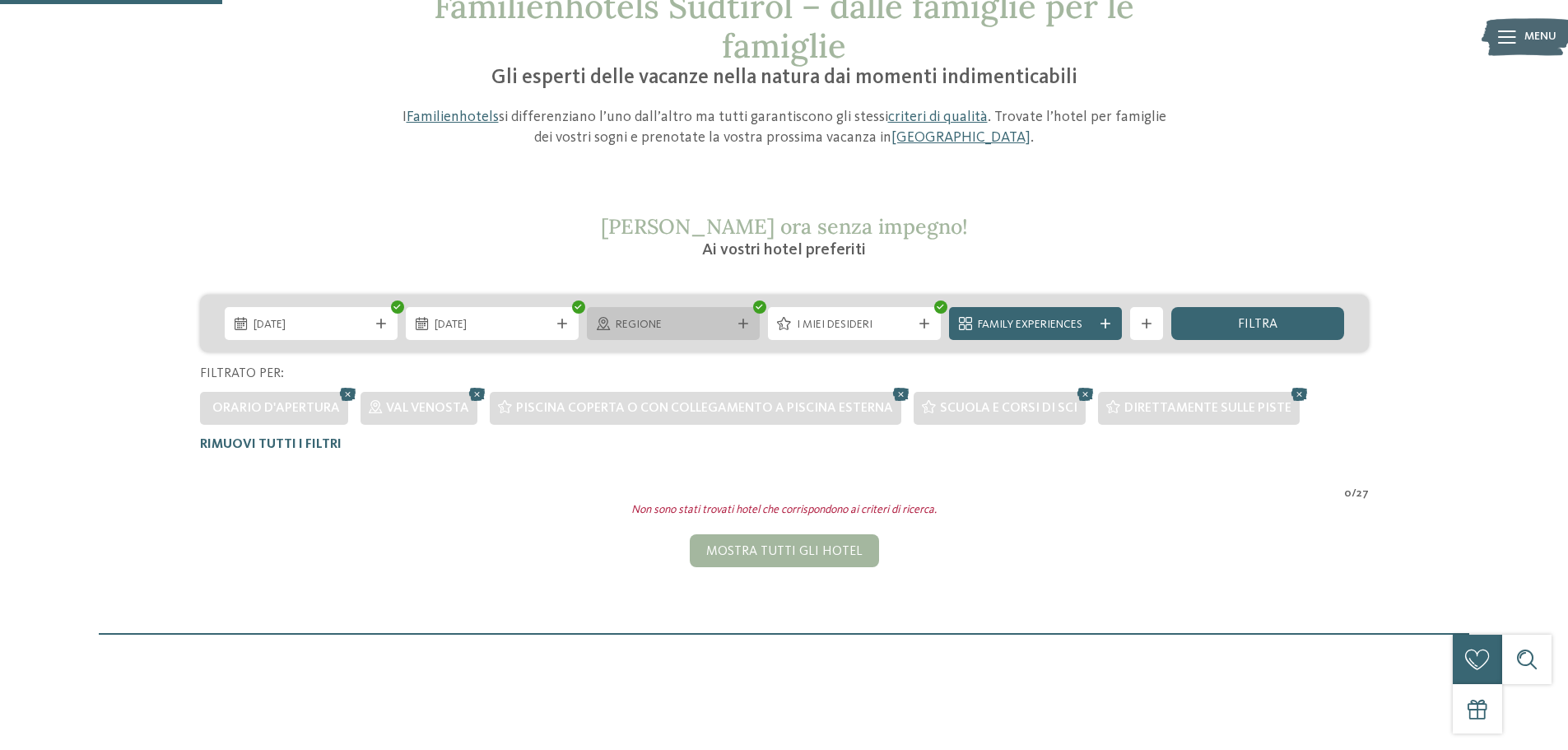
click at [735, 326] on div at bounding box center [743, 323] width 17 height 10
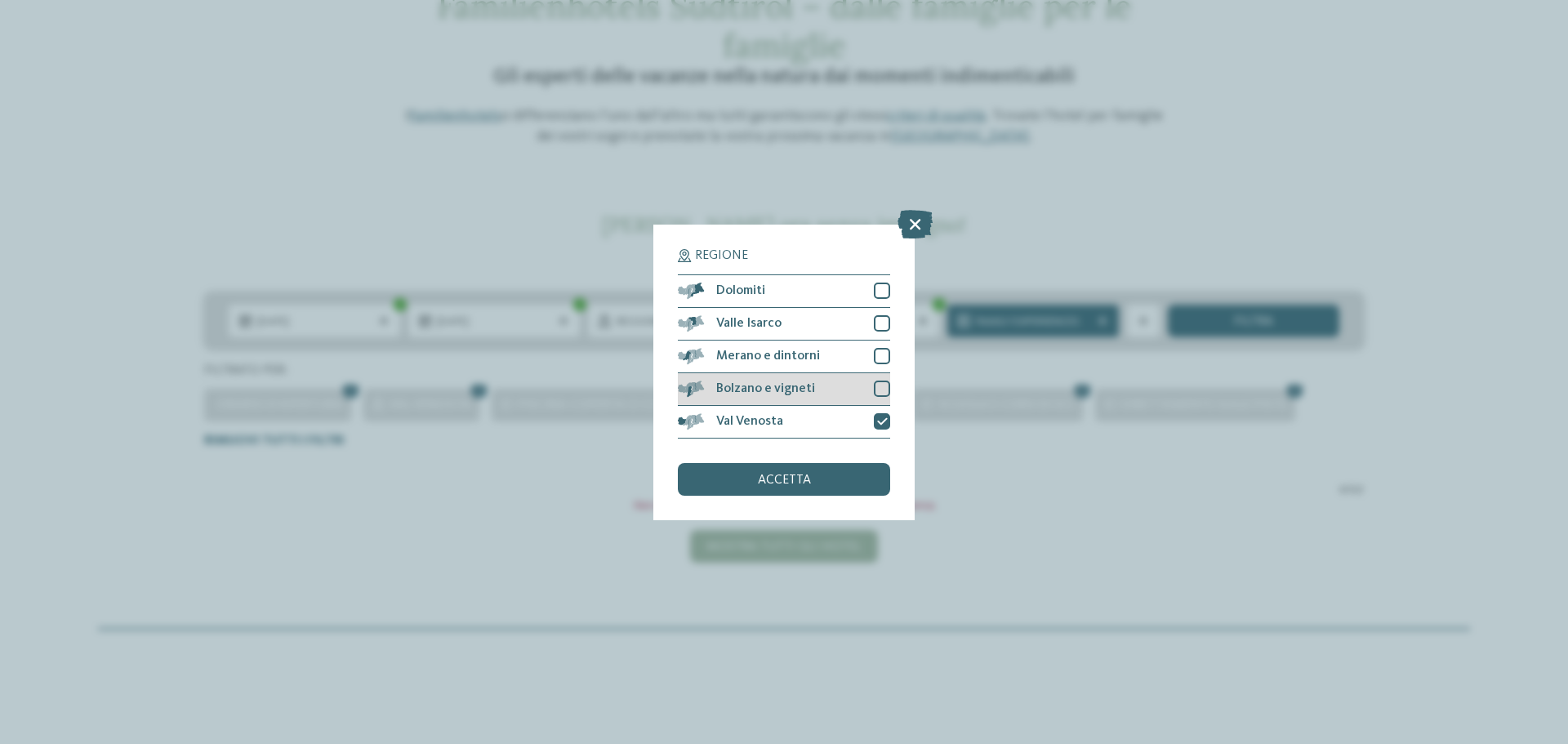
click at [789, 388] on span "Bolzano e vigneti" at bounding box center [766, 388] width 98 height 13
click at [804, 420] on div "Val Venosta" at bounding box center [784, 421] width 213 height 32
click at [803, 478] on span "accetta" at bounding box center [784, 479] width 53 height 13
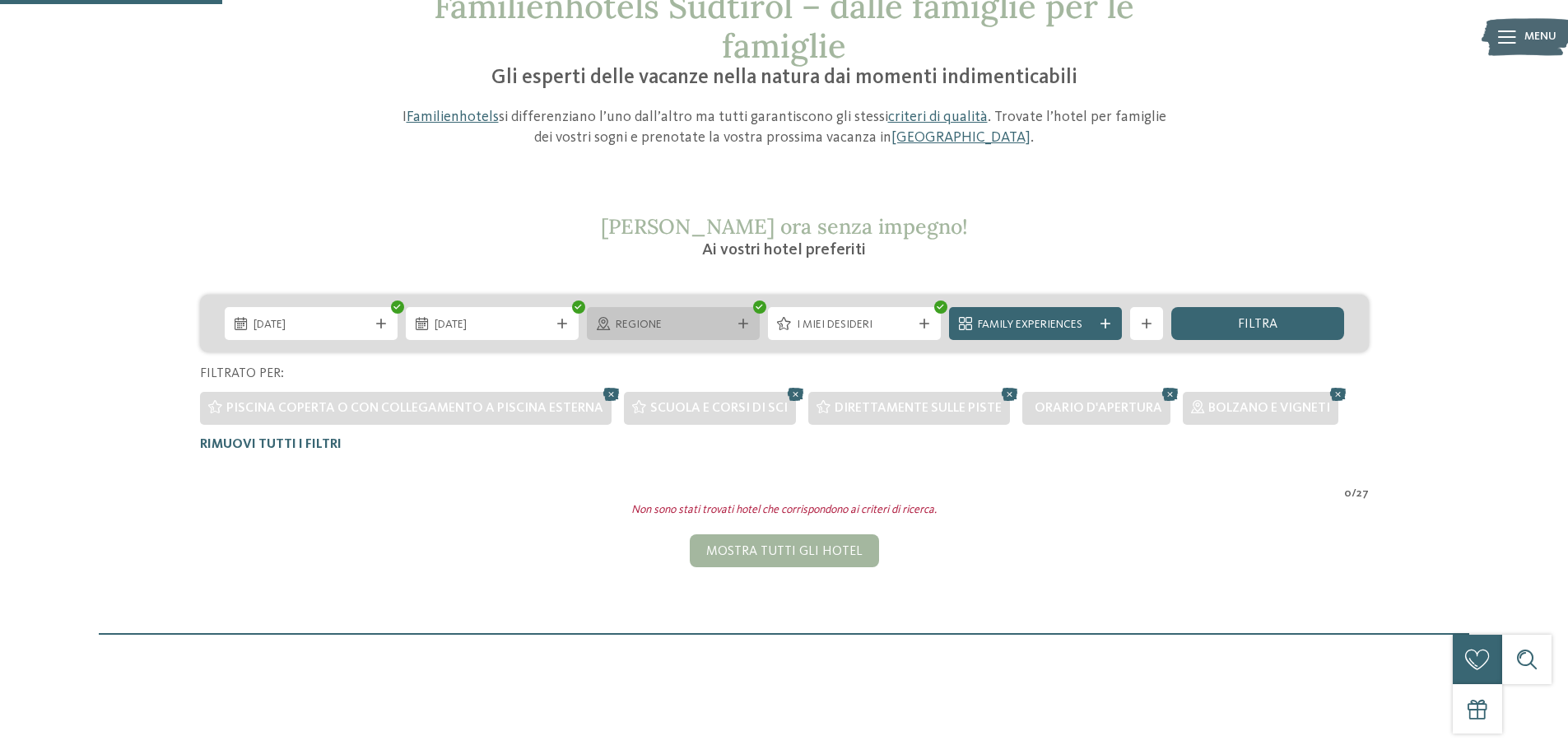
click at [741, 321] on icon at bounding box center [743, 323] width 10 height 10
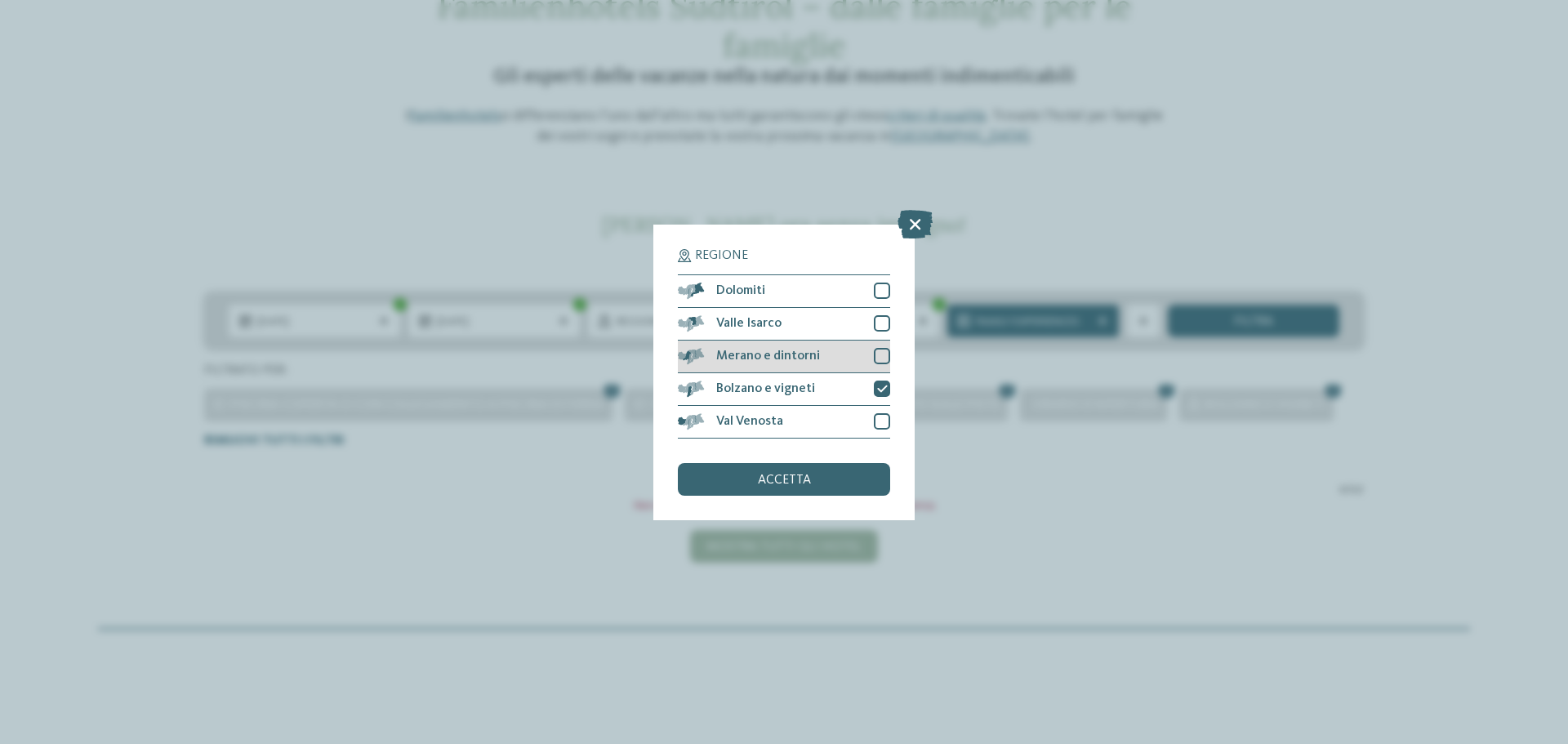
click at [766, 357] on span "Merano e dintorni" at bounding box center [768, 355] width 103 height 13
click at [783, 396] on div "Bolzano e vigneti" at bounding box center [784, 389] width 213 height 32
click at [779, 472] on div "accetta" at bounding box center [784, 479] width 213 height 32
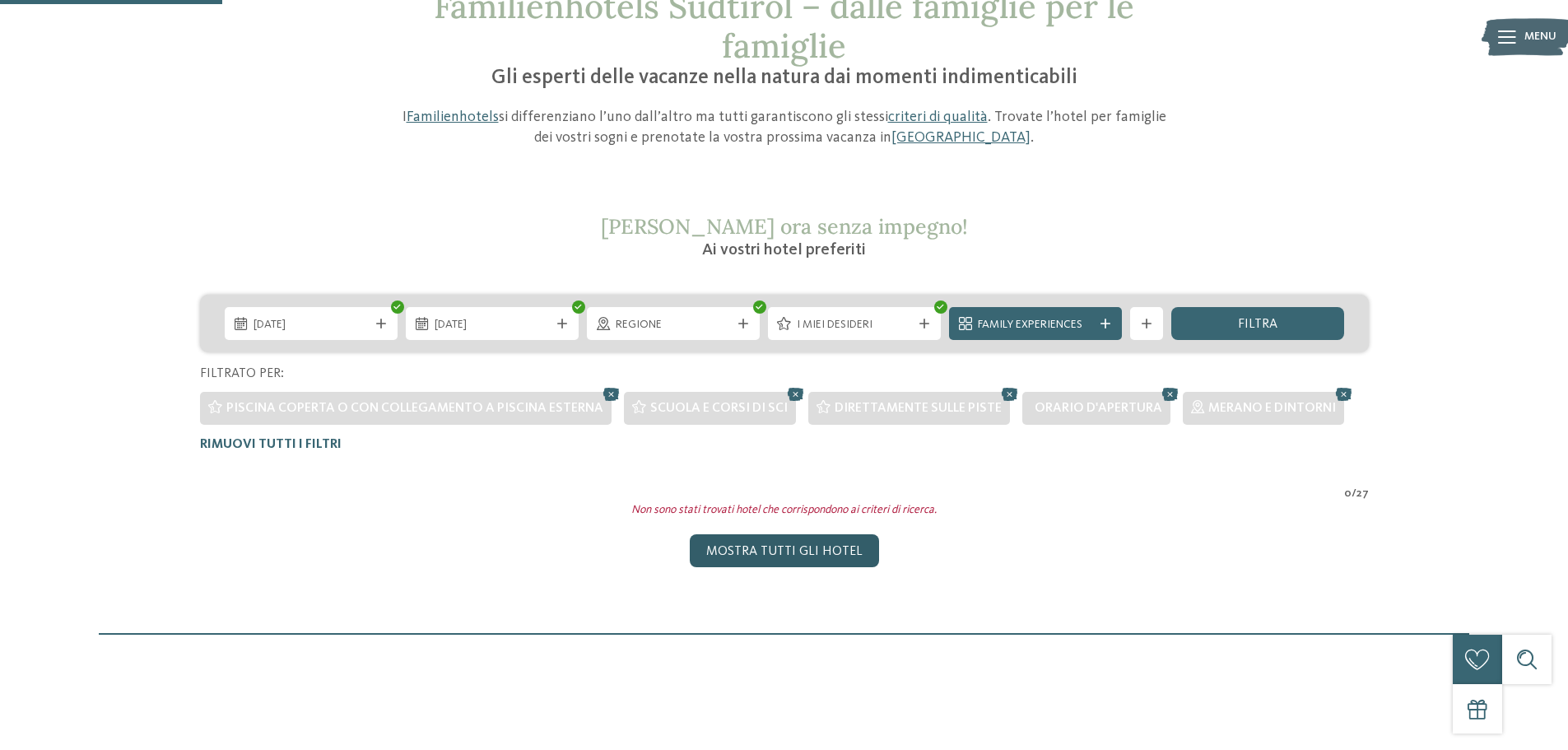
click at [775, 547] on div "Mostra tutti gli hotel" at bounding box center [784, 551] width 189 height 33
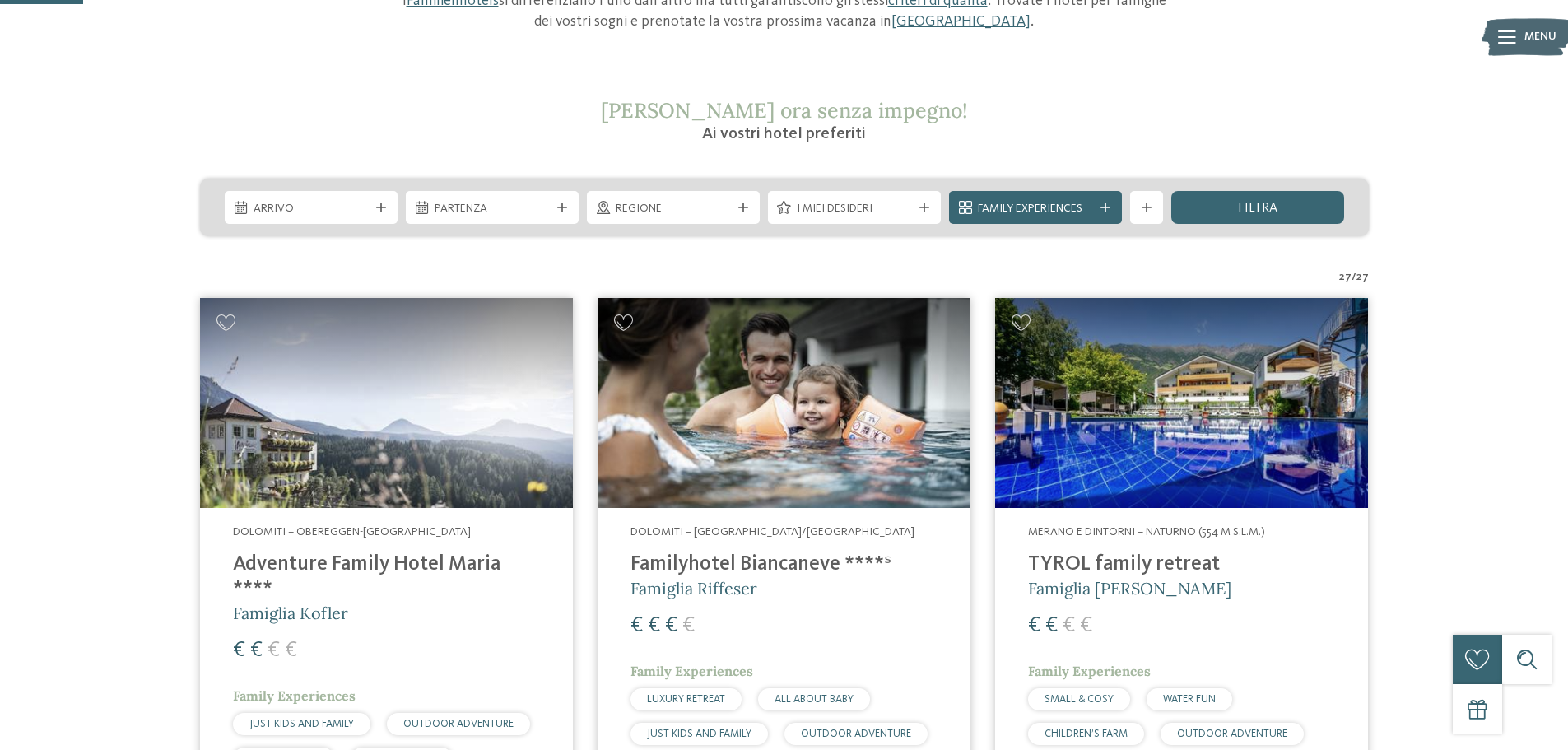
scroll to position [101, 0]
